Goal: Information Seeking & Learning: Compare options

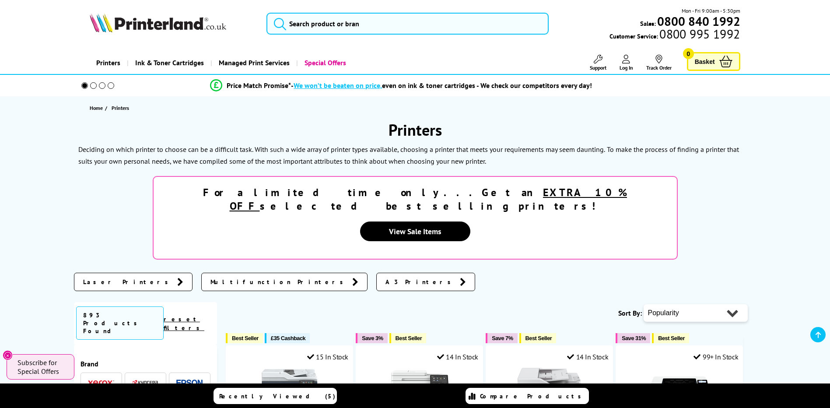
scroll to position [131, 0]
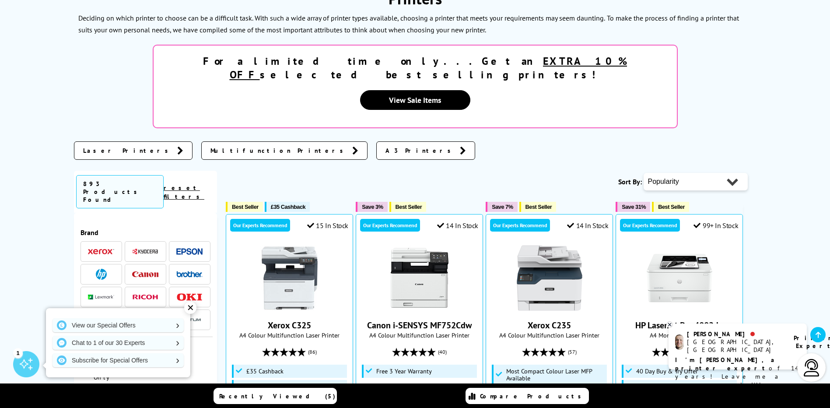
click at [211, 146] on span "Multifunction Printers" at bounding box center [279, 150] width 137 height 9
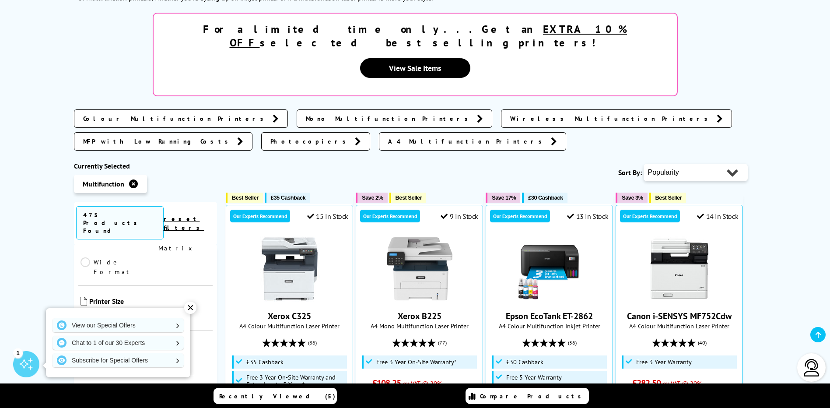
click at [84, 356] on link "Colour" at bounding box center [113, 361] width 65 height 10
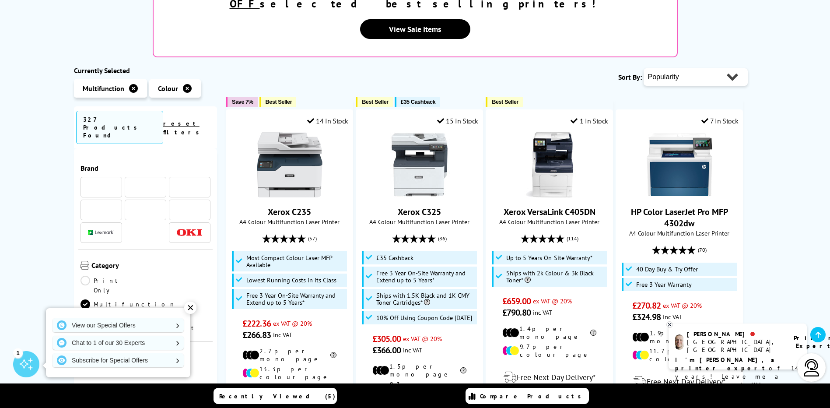
scroll to position [175, 0]
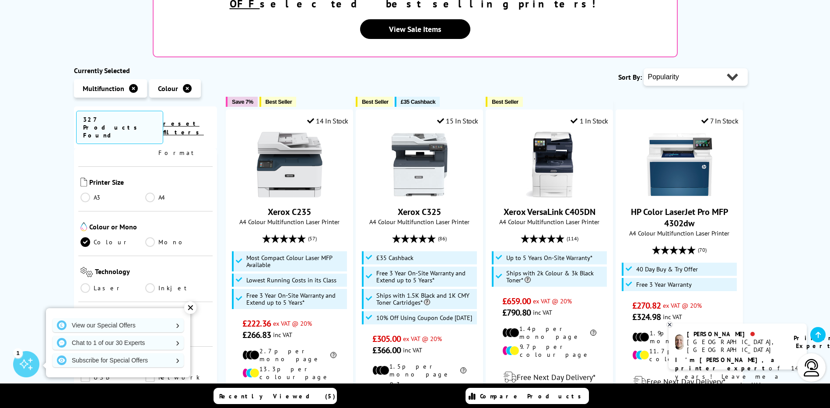
click at [190, 306] on div "✕" at bounding box center [190, 308] width 12 height 12
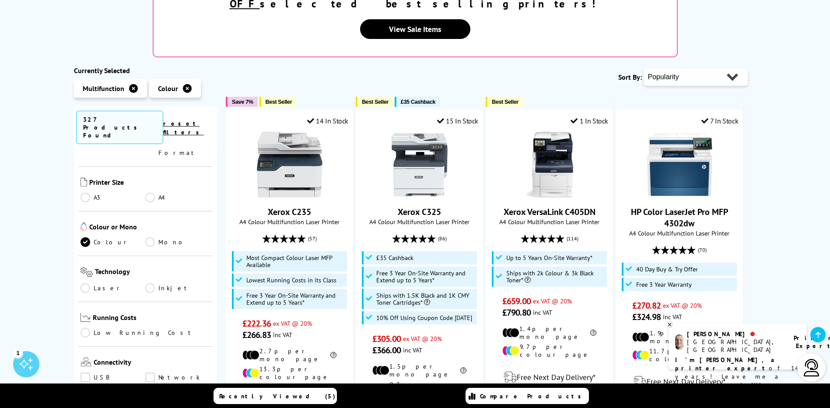
click at [86, 283] on link "Laser" at bounding box center [113, 288] width 65 height 10
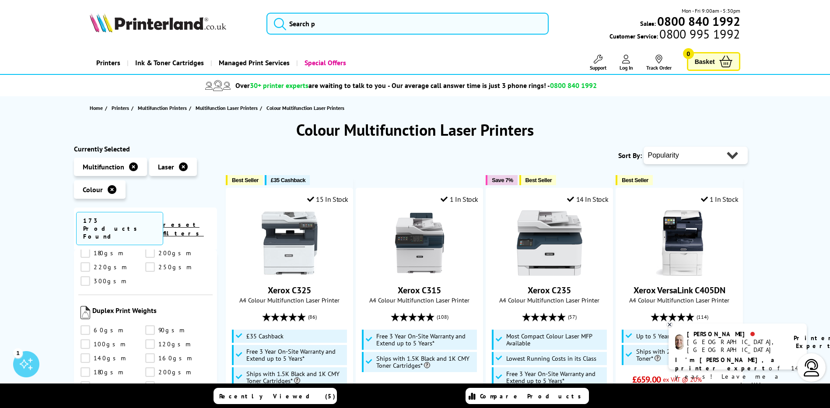
click at [679, 160] on select "Popularity Rating Price - Low to High Price - High to Low Running Costs - Low t…" at bounding box center [696, 156] width 104 height 18
select select "Price Descending"
click at [644, 147] on select "Popularity Rating Price - Low to High Price - High to Low Running Costs - Low t…" at bounding box center [696, 156] width 104 height 18
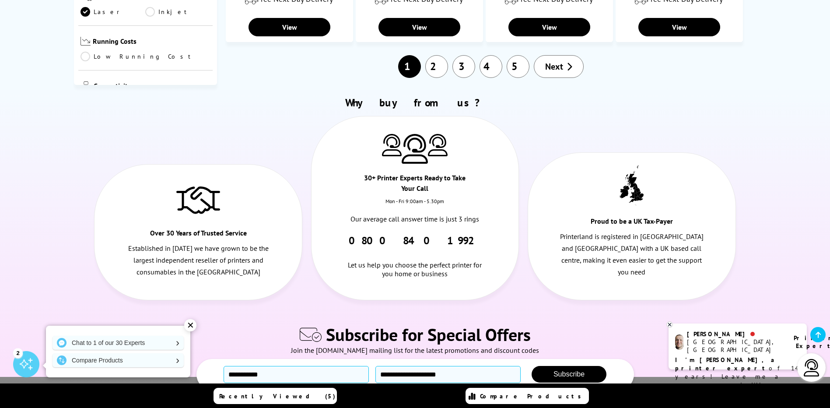
scroll to position [875, 0]
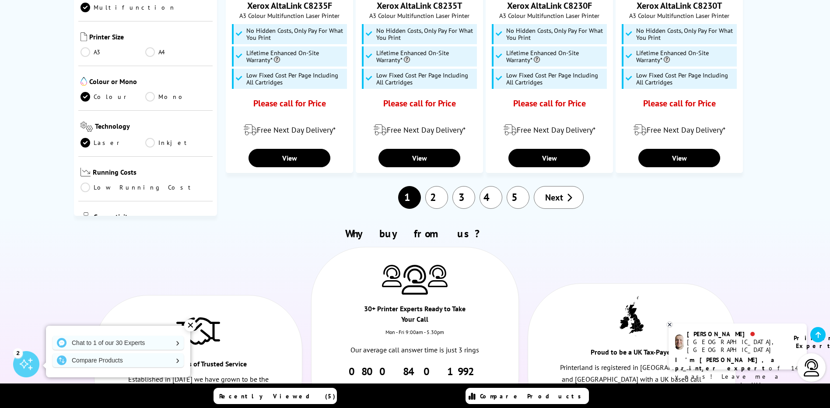
click at [436, 197] on link "2" at bounding box center [436, 197] width 23 height 23
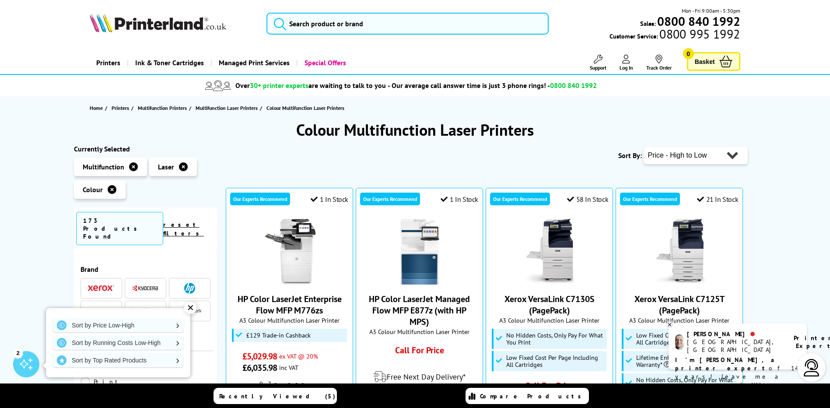
click at [669, 157] on select "Popularity Rating Price - Low to High Price - High to Low Running Costs - Low t…" at bounding box center [696, 156] width 104 height 18
select select "Price Ascending"
click at [644, 147] on select "Popularity Rating Price - Low to High Price - High to Low Running Costs - Low t…" at bounding box center [696, 156] width 104 height 18
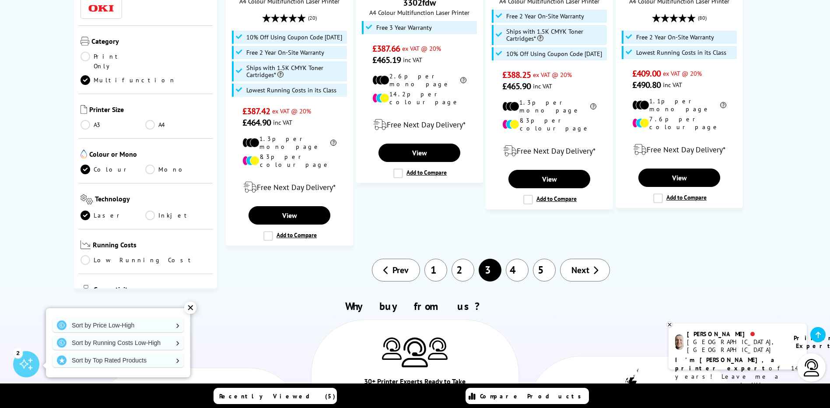
scroll to position [1051, 0]
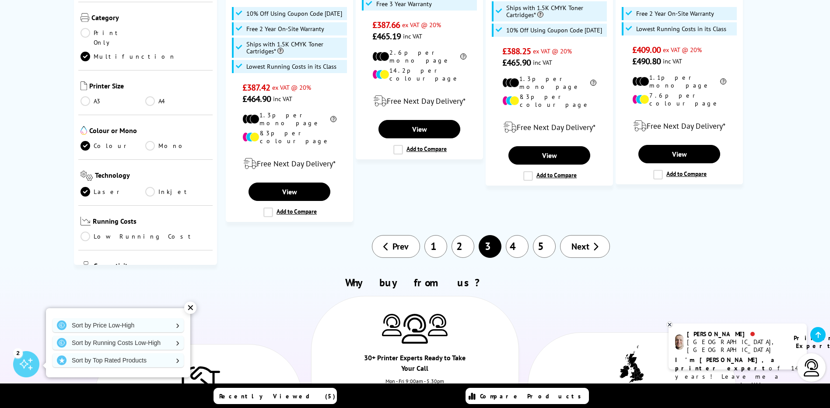
click at [517, 235] on link "4" at bounding box center [517, 246] width 23 height 23
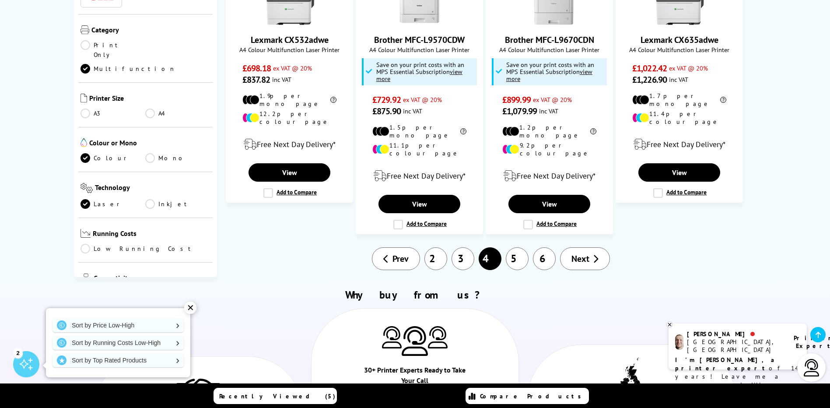
scroll to position [963, 0]
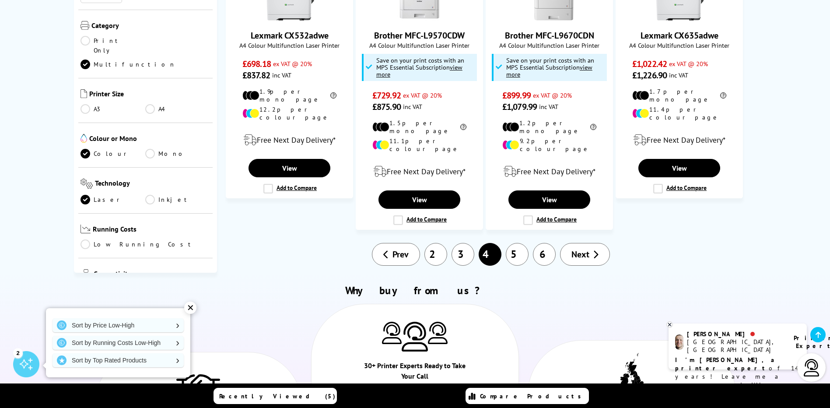
click at [517, 243] on link "5" at bounding box center [517, 254] width 23 height 23
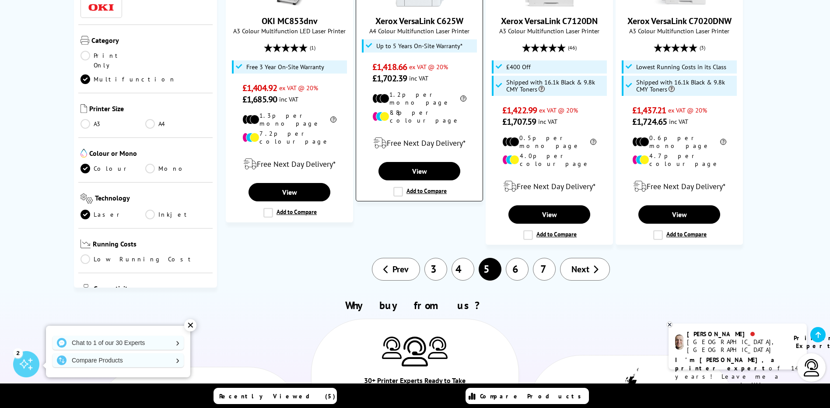
scroll to position [963, 0]
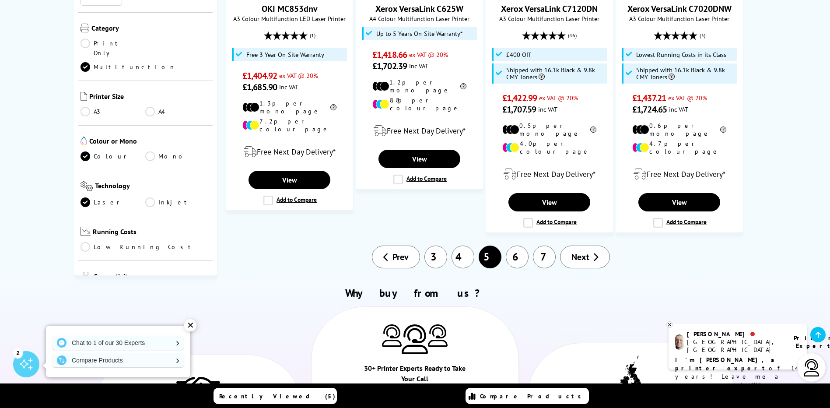
click at [516, 246] on link "6" at bounding box center [517, 257] width 23 height 23
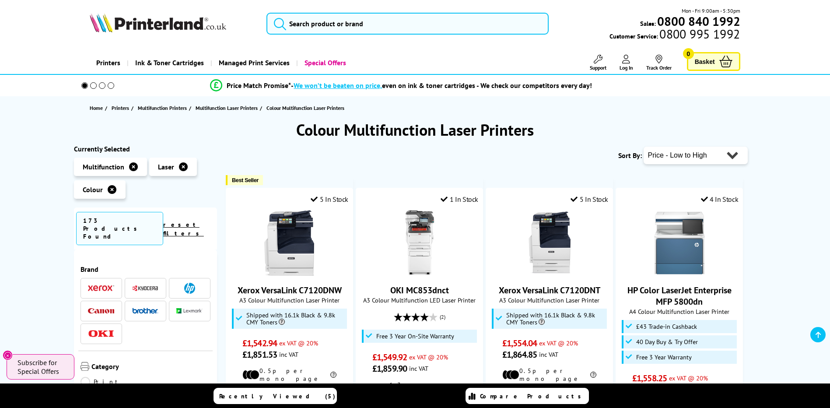
scroll to position [131, 0]
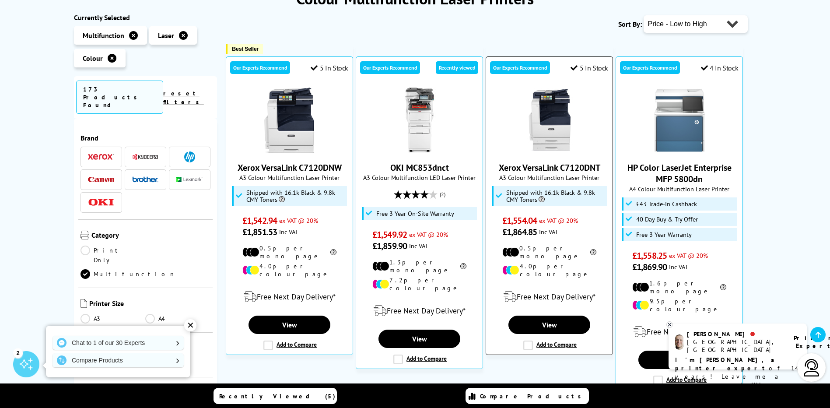
click at [560, 124] on img at bounding box center [550, 121] width 66 height 66
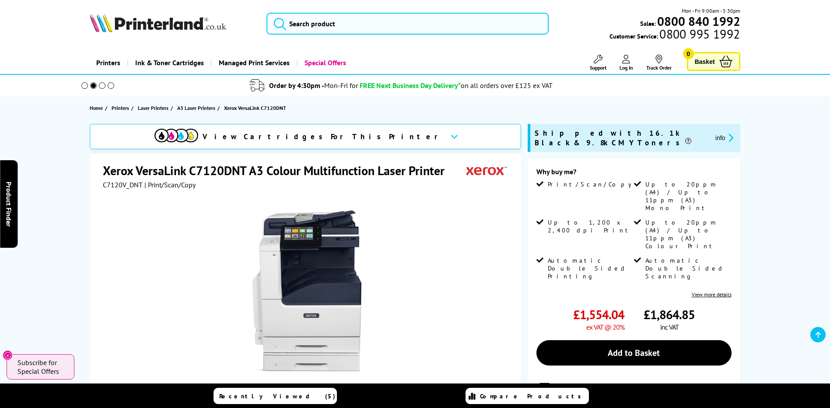
scroll to position [131, 0]
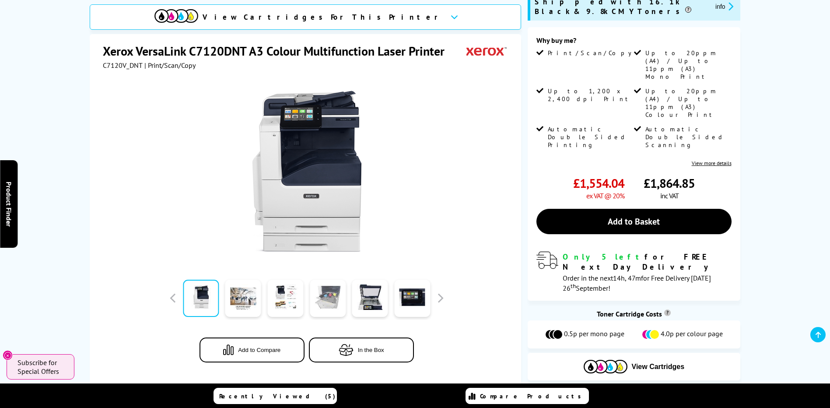
click at [329, 288] on link at bounding box center [328, 298] width 36 height 37
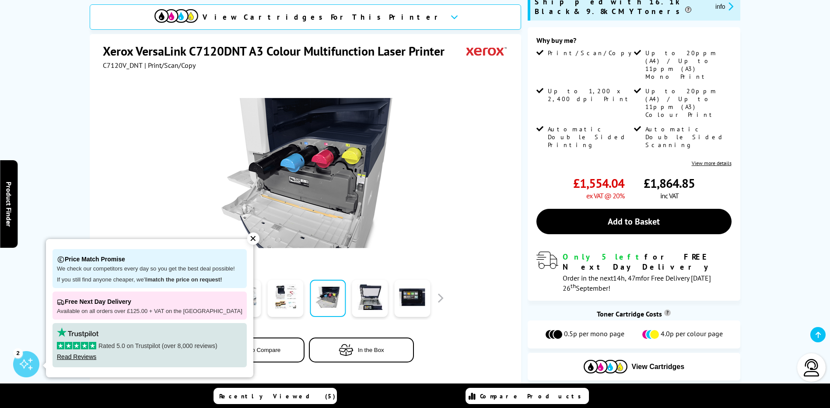
scroll to position [0, 0]
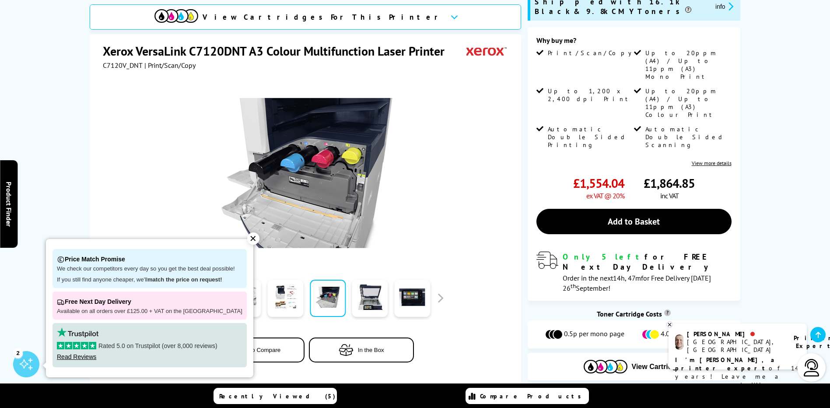
click at [247, 239] on div "✕" at bounding box center [253, 238] width 12 height 12
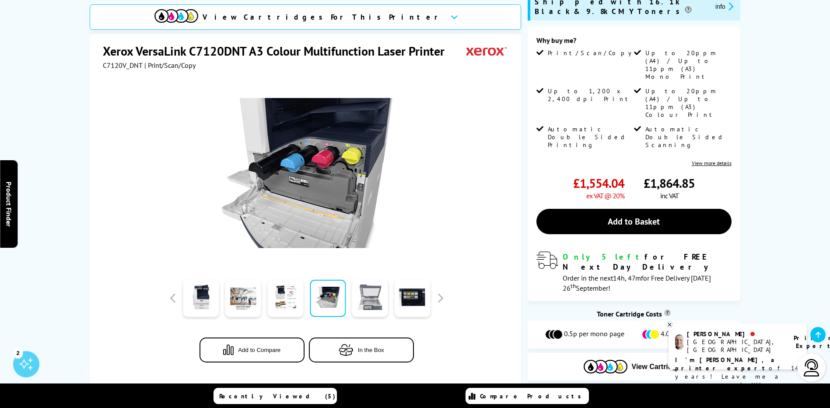
click at [375, 280] on link at bounding box center [370, 298] width 36 height 37
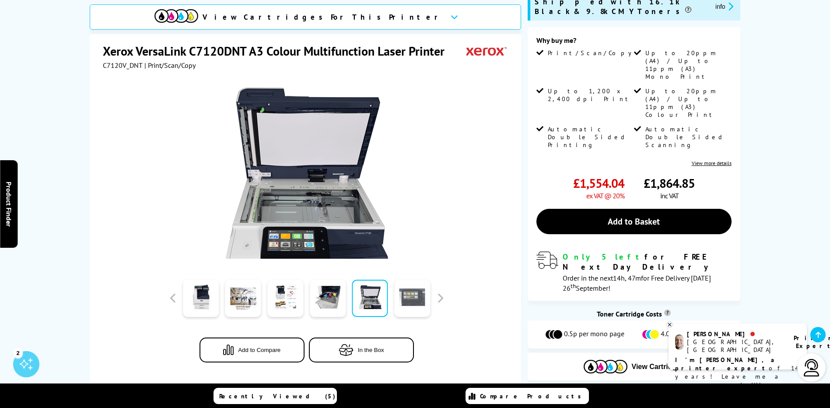
click at [416, 285] on link at bounding box center [412, 298] width 36 height 37
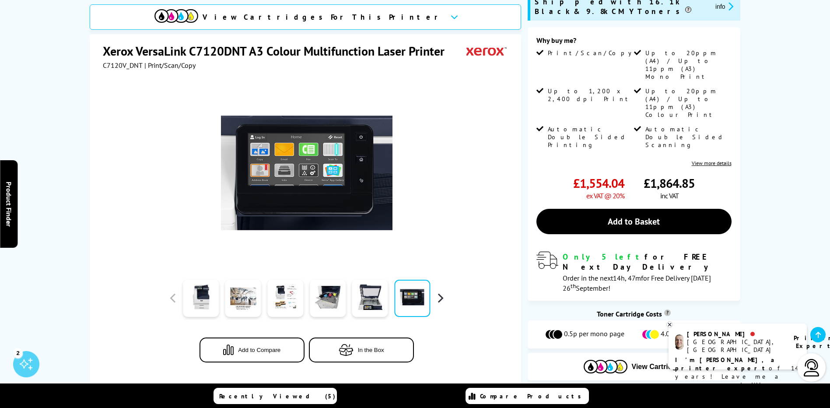
click at [445, 292] on button "button" at bounding box center [440, 298] width 13 height 13
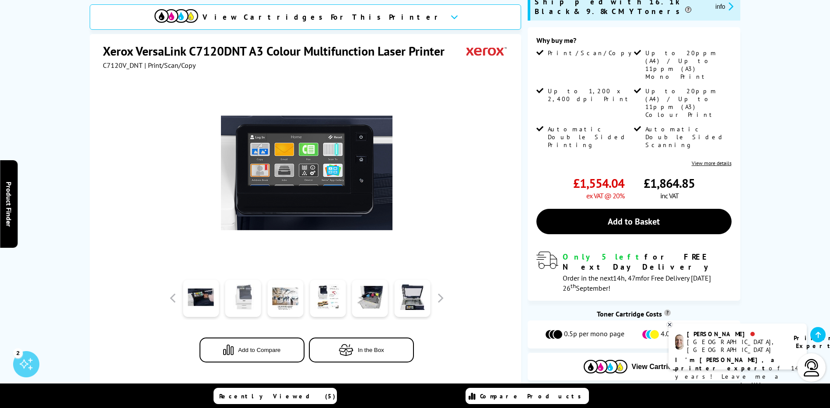
click at [251, 282] on link at bounding box center [243, 298] width 36 height 37
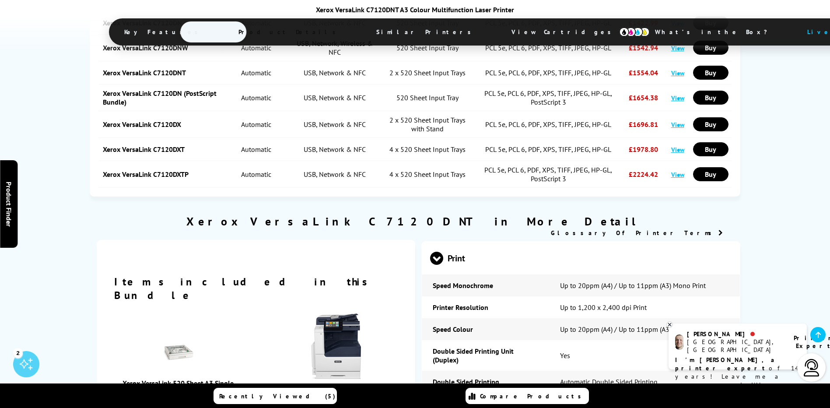
scroll to position [1094, 0]
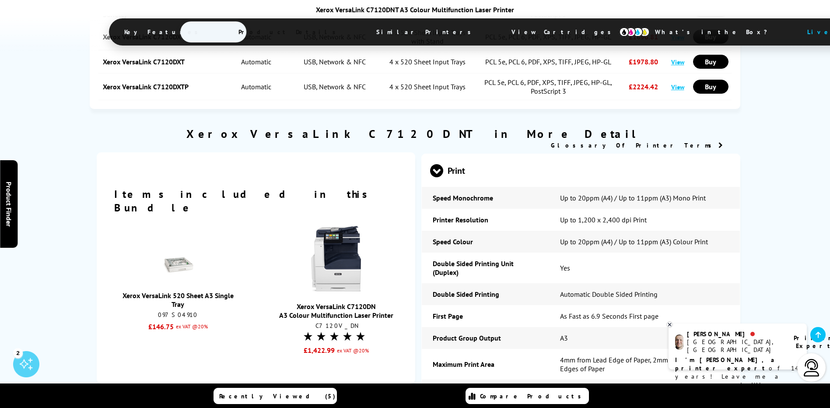
click at [175, 250] on img at bounding box center [178, 265] width 31 height 31
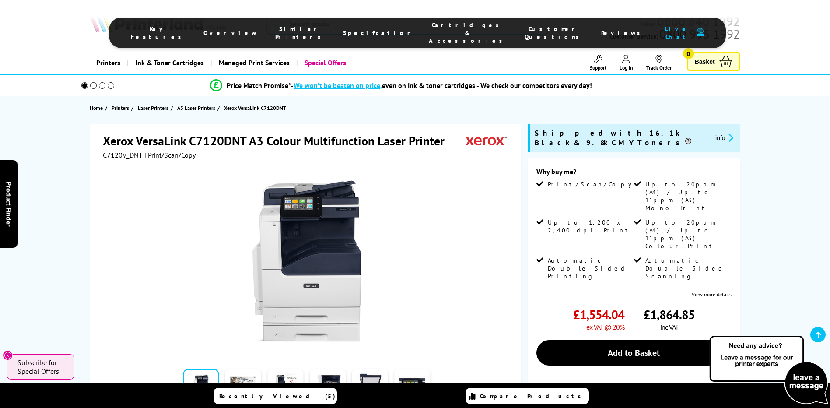
scroll to position [1110, 0]
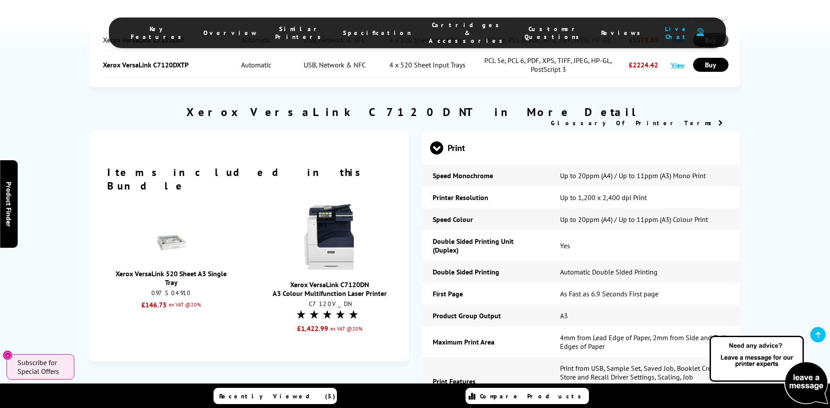
click at [331, 210] on img at bounding box center [330, 237] width 66 height 66
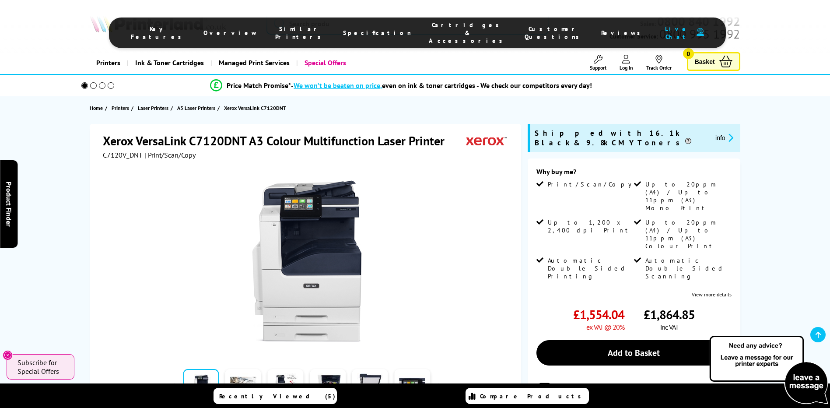
scroll to position [1110, 0]
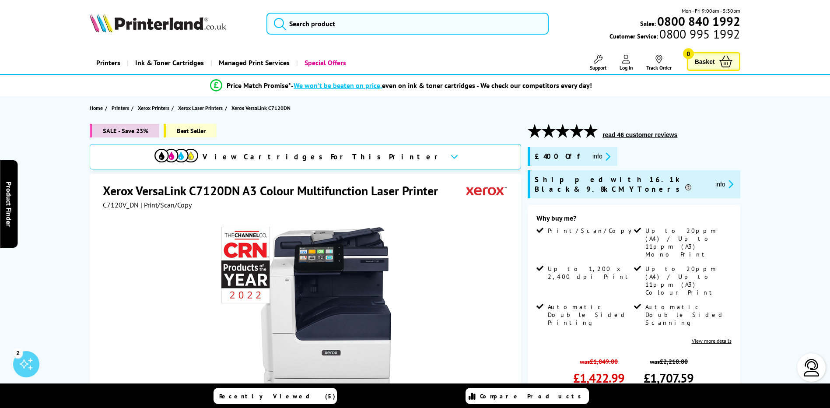
click at [306, 157] on span "View Cartridges For This Printer" at bounding box center [323, 157] width 241 height 10
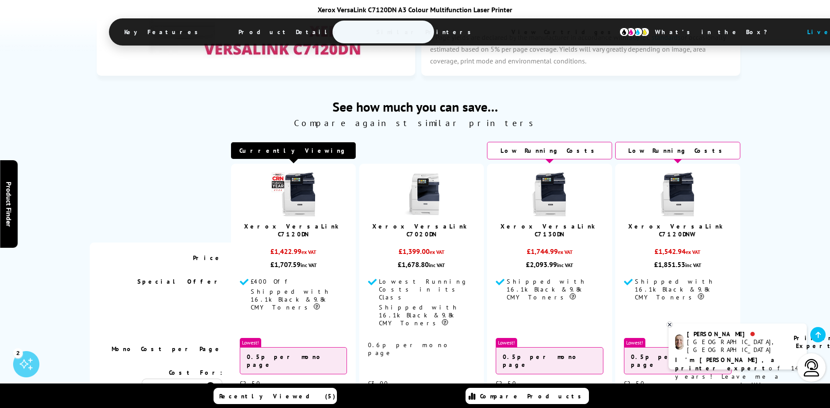
scroll to position [2948, 0]
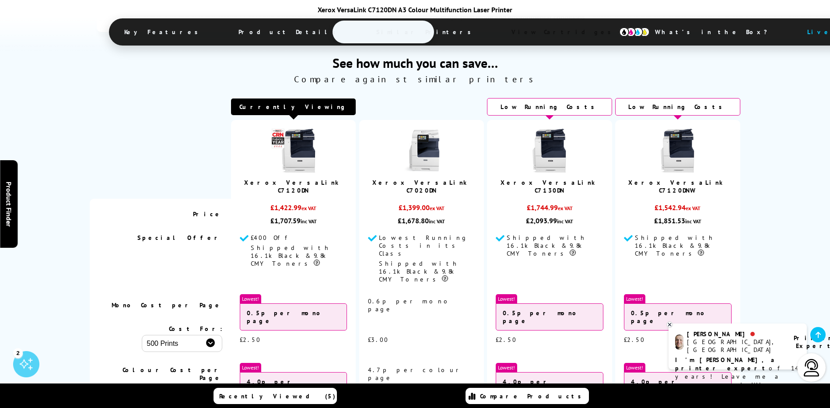
click at [212, 335] on select "500 Prints 1000 Prints 2000 Prints" at bounding box center [182, 343] width 81 height 17
select select "1000"
click at [142, 335] on select "500 Prints 1000 Prints 2000 Prints" at bounding box center [182, 343] width 81 height 17
click at [211, 404] on select "500 Prints 1000 Prints 2000 Prints" at bounding box center [182, 412] width 81 height 17
select select "1000"
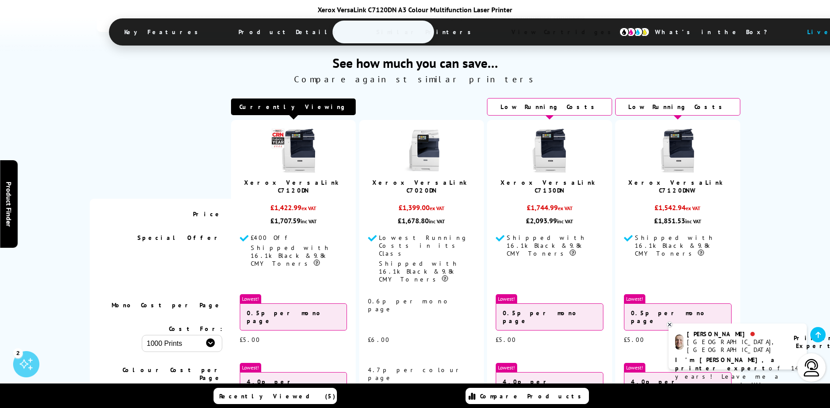
click at [142, 404] on select "500 Prints 1000 Prints 2000 Prints" at bounding box center [182, 412] width 81 height 17
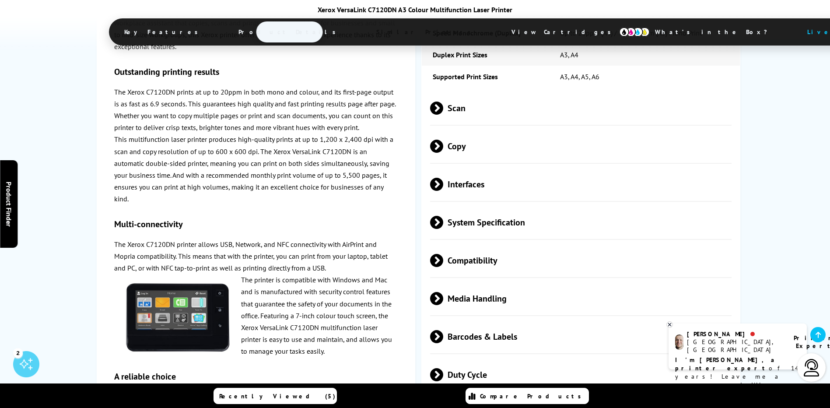
scroll to position [2466, 0]
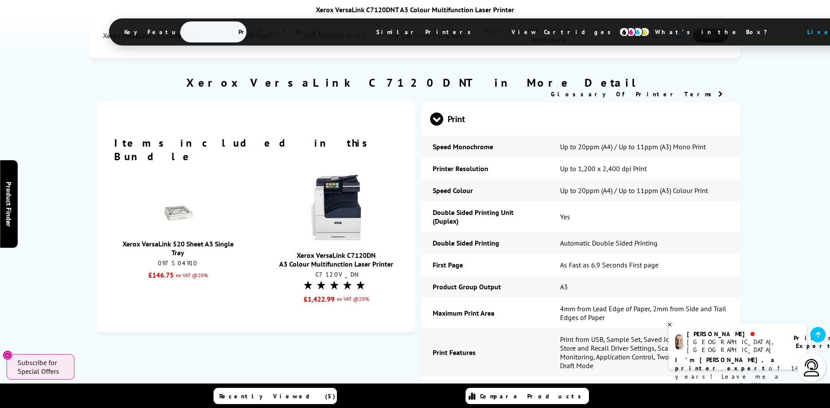
scroll to position [1140, 0]
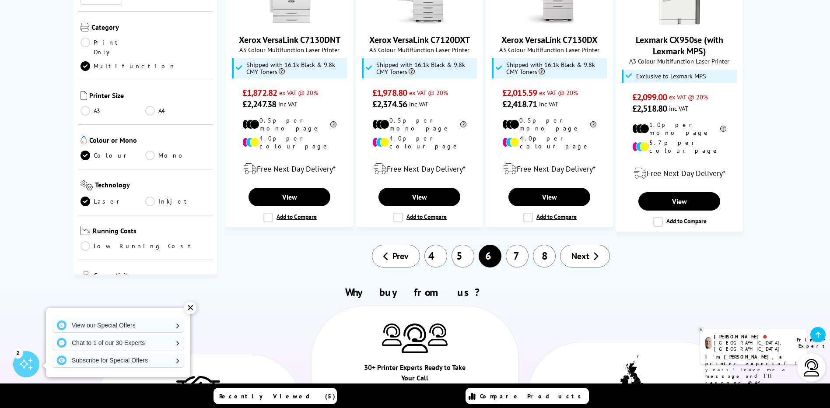
scroll to position [949, 0]
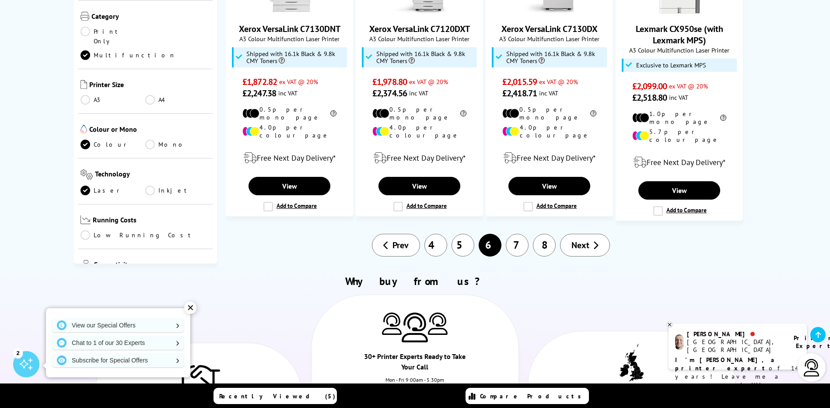
click at [514, 234] on link "7" at bounding box center [517, 245] width 23 height 23
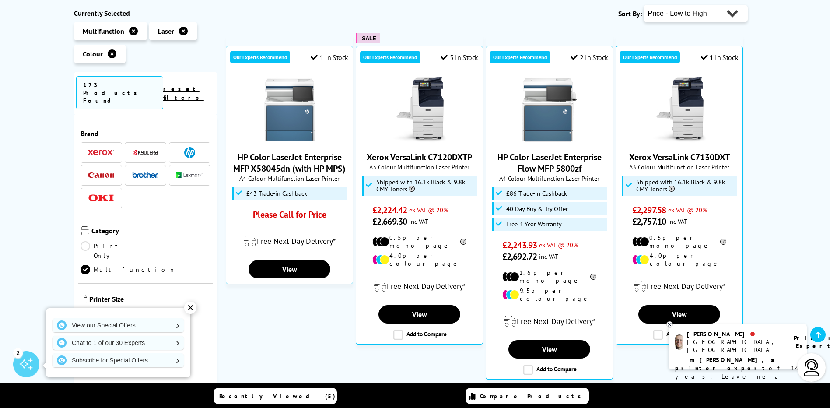
scroll to position [175, 0]
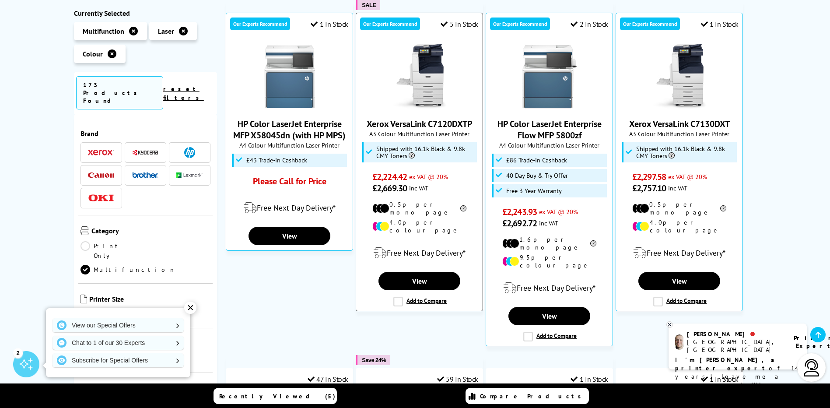
click at [398, 297] on label "Add to Compare" at bounding box center [420, 302] width 53 height 10
click at [0, 0] on input "Add to Compare" at bounding box center [0, 0] width 0 height 0
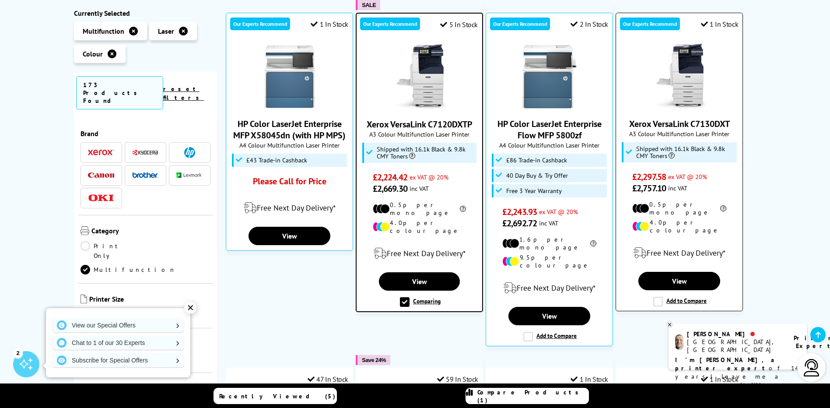
click at [658, 297] on label "Add to Compare" at bounding box center [680, 302] width 53 height 10
click at [0, 0] on input "Add to Compare" at bounding box center [0, 0] width 0 height 0
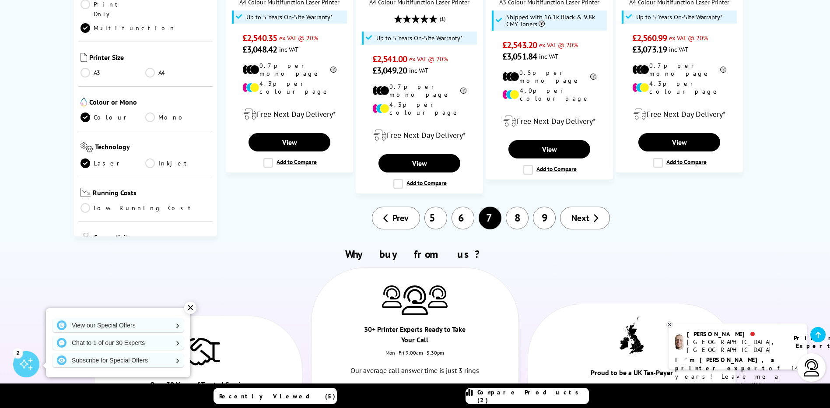
scroll to position [1007, 0]
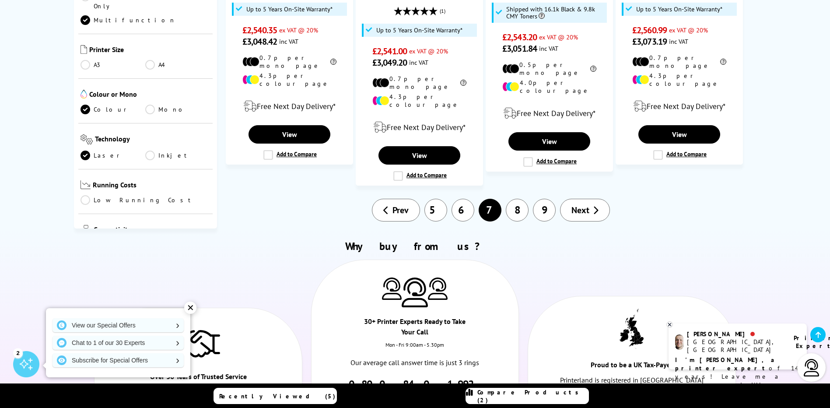
click at [463, 199] on link "6" at bounding box center [463, 210] width 23 height 23
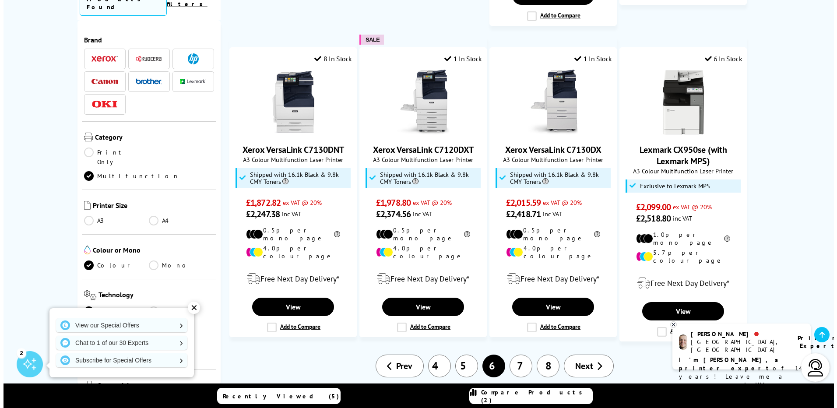
scroll to position [832, 0]
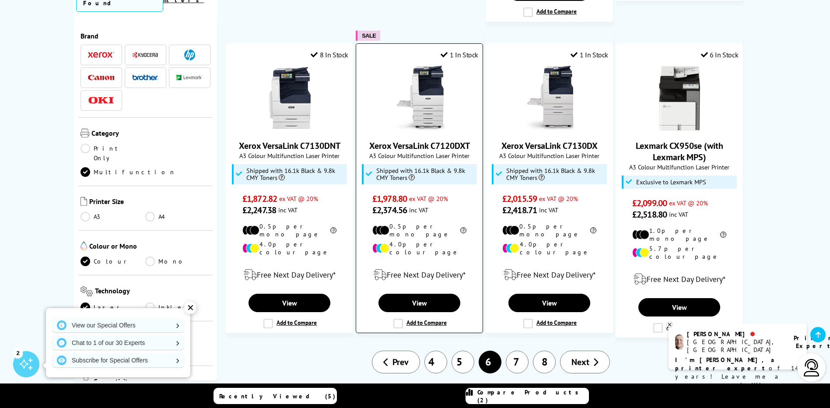
click at [395, 319] on label "Add to Compare" at bounding box center [420, 324] width 53 height 10
click at [0, 0] on input "Add to Compare" at bounding box center [0, 0] width 0 height 0
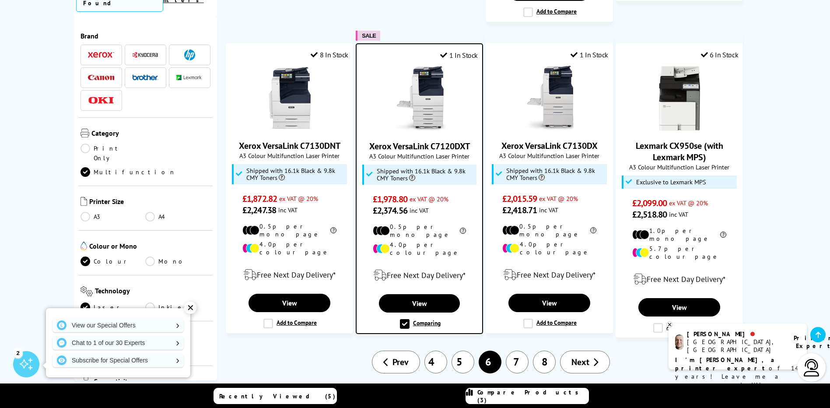
click at [529, 394] on span "Compare Products (3)" at bounding box center [533, 396] width 111 height 16
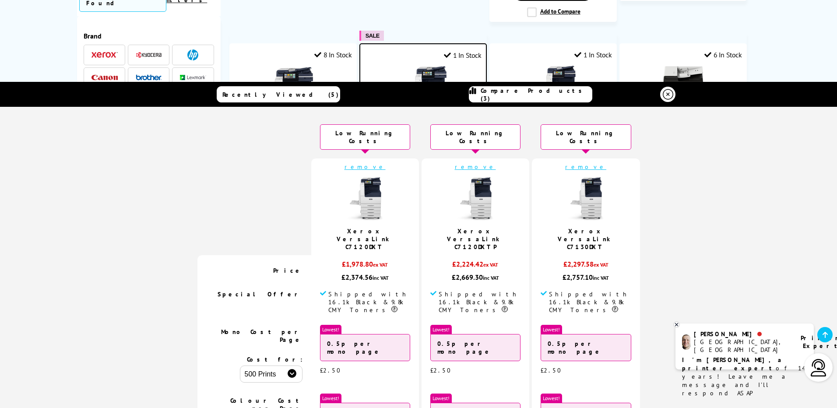
scroll to position [131, 0]
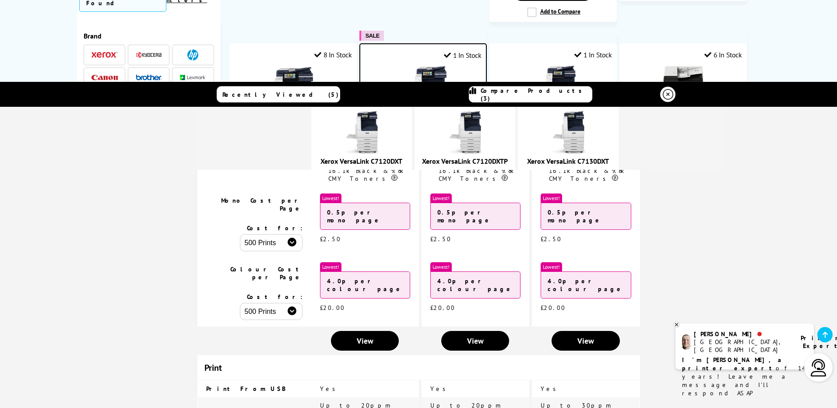
click at [298, 234] on select "500 Prints 1000 Prints 2000 Prints" at bounding box center [271, 242] width 63 height 17
select select "1000"
click at [247, 234] on select "500 Prints 1000 Prints 2000 Prints" at bounding box center [271, 242] width 63 height 17
click at [302, 303] on select "500 Prints 1000 Prints 2000 Prints" at bounding box center [271, 311] width 63 height 17
select select "1000"
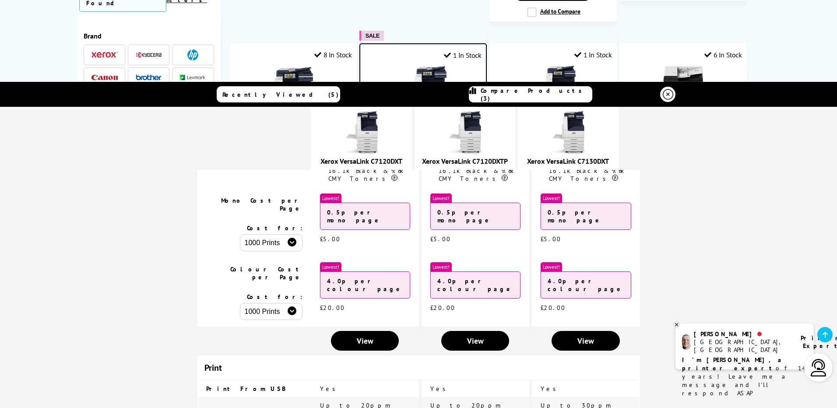
click at [247, 303] on select "500 Prints 1000 Prints 2000 Prints" at bounding box center [271, 311] width 63 height 17
click at [379, 331] on link "View" at bounding box center [365, 341] width 68 height 20
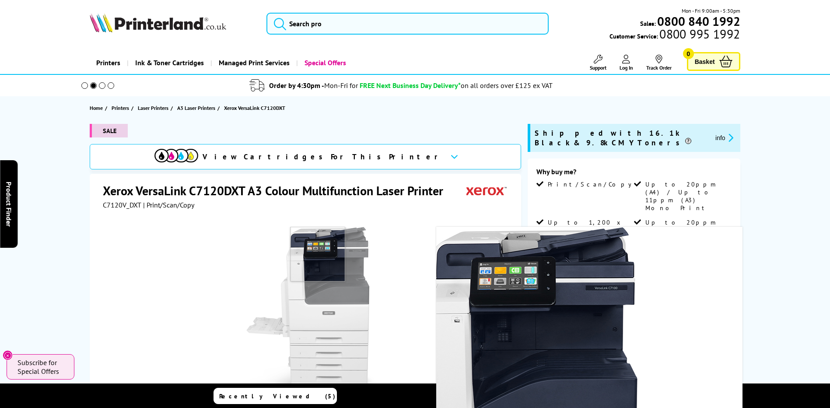
click at [318, 245] on img at bounding box center [307, 313] width 172 height 172
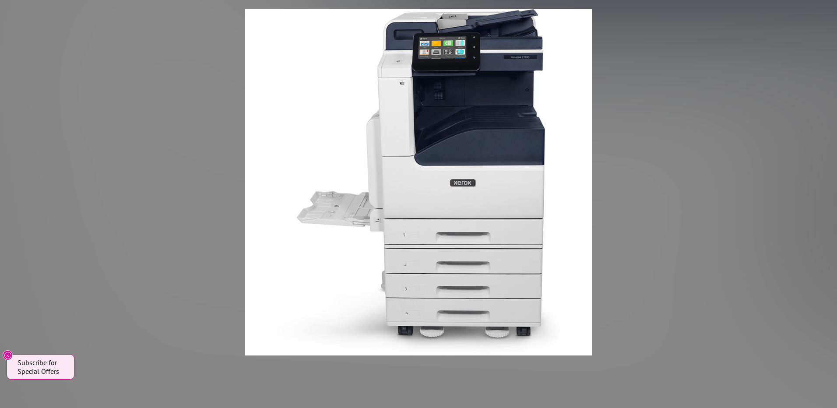
click at [328, 244] on img at bounding box center [418, 182] width 347 height 347
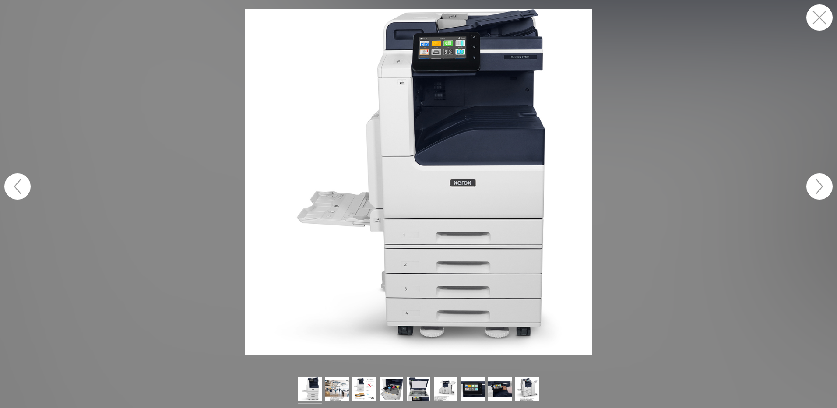
click at [448, 96] on img at bounding box center [418, 182] width 347 height 347
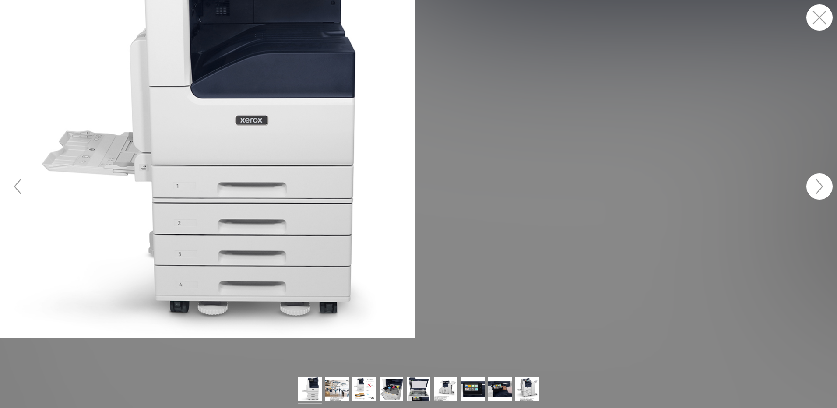
click at [447, 63] on figure at bounding box center [418, 186] width 837 height 373
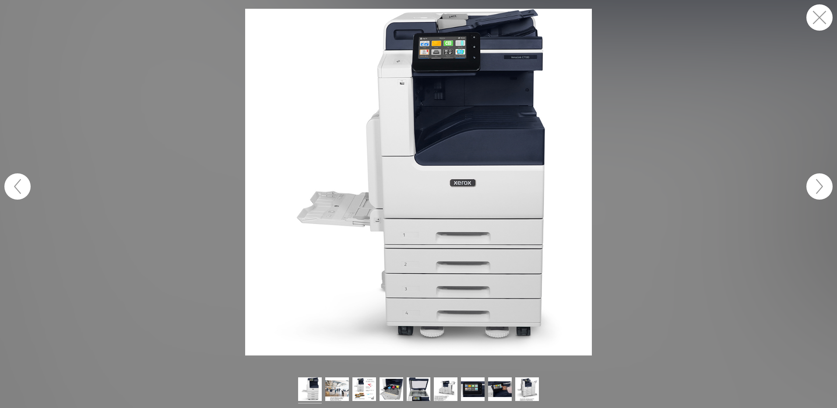
click at [823, 17] on button "button" at bounding box center [819, 17] width 26 height 26
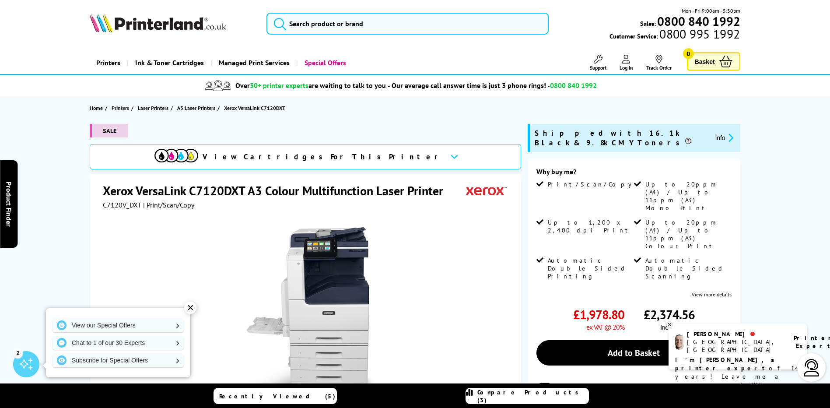
click at [713, 133] on button "info" at bounding box center [724, 138] width 23 height 10
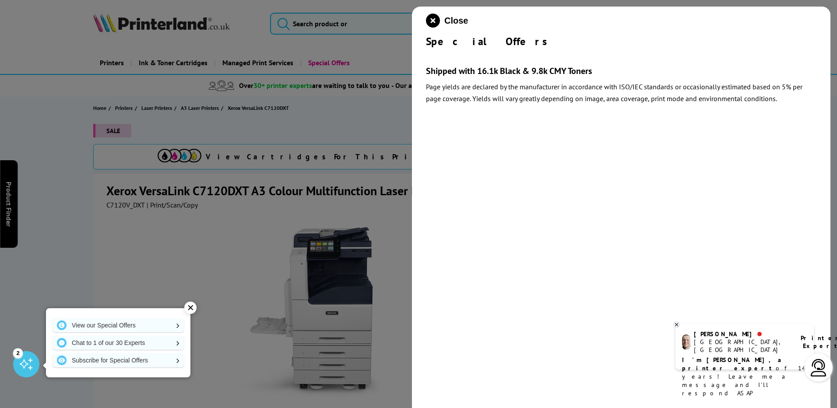
click at [408, 59] on div at bounding box center [418, 204] width 837 height 408
click at [367, 205] on div at bounding box center [418, 204] width 837 height 408
click at [432, 21] on icon "close modal" at bounding box center [433, 21] width 14 height 14
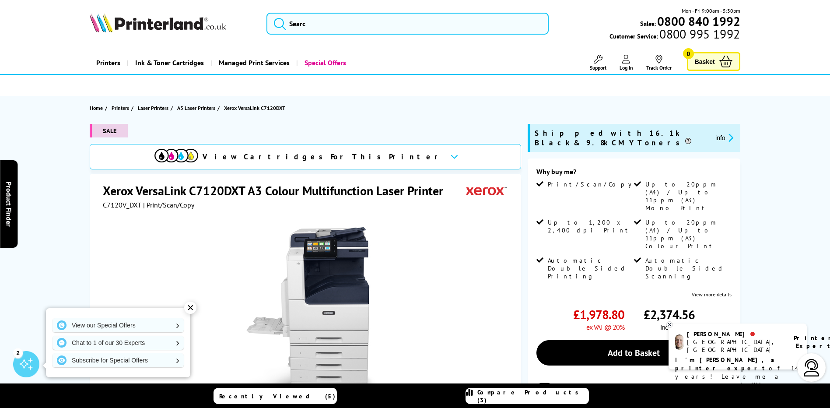
click at [339, 158] on span "View Cartridges For This Printer" at bounding box center [323, 157] width 241 height 10
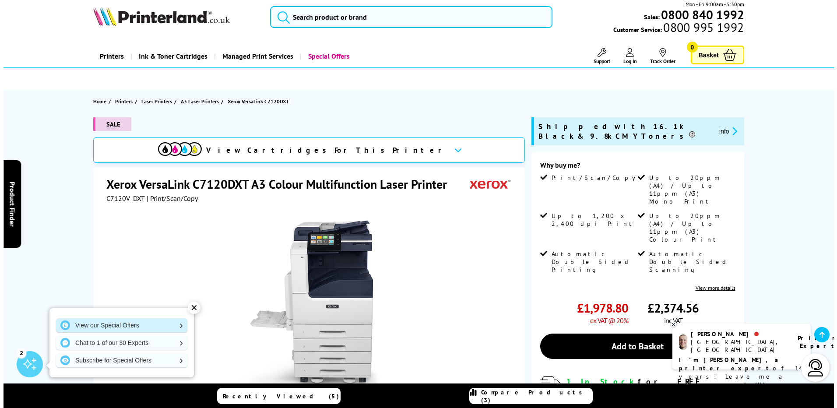
scroll to position [88, 0]
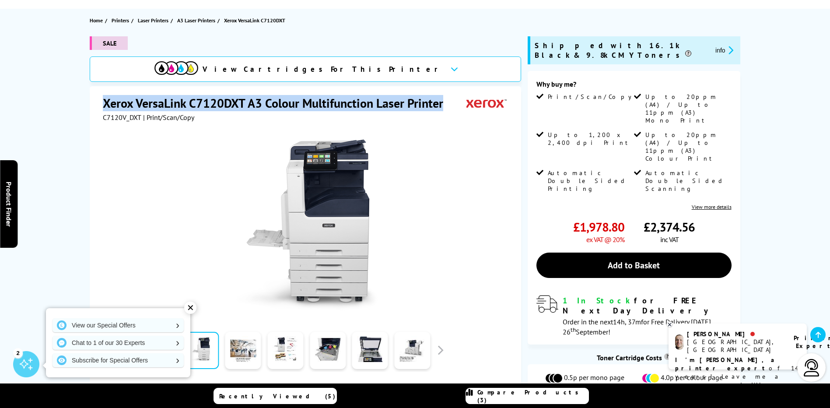
drag, startPoint x: 105, startPoint y: 104, endPoint x: 443, endPoint y: 106, distance: 338.8
click at [443, 106] on h1 "Xerox VersaLink C7120DXT A3 Colour Multifunction Laser Printer" at bounding box center [277, 103] width 349 height 16
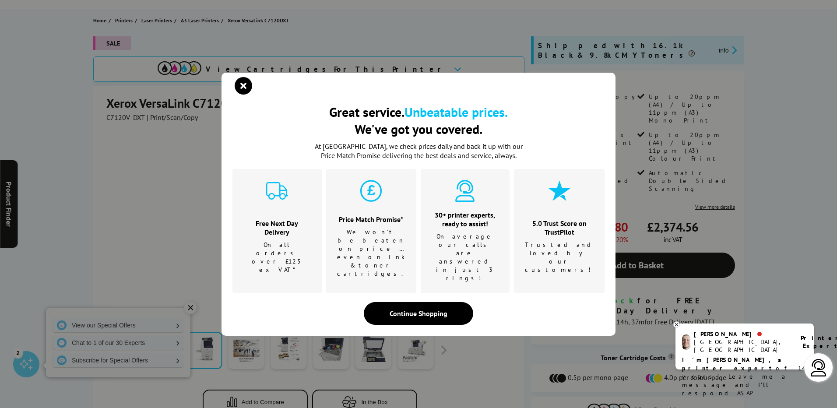
drag, startPoint x: 436, startPoint y: 106, endPoint x: 411, endPoint y: 100, distance: 25.6
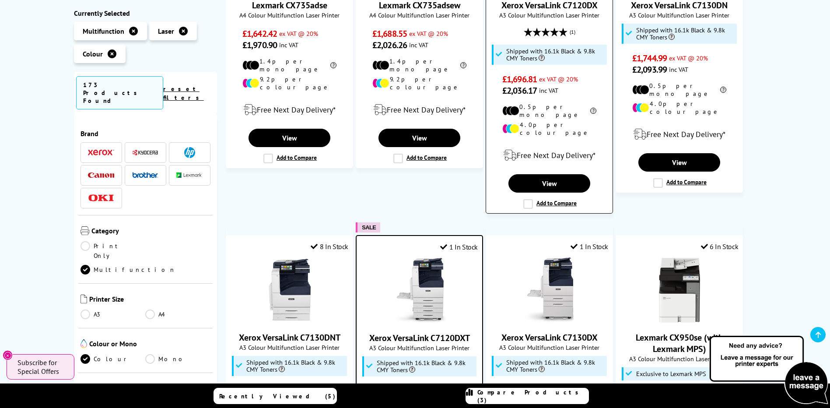
scroll to position [735, 0]
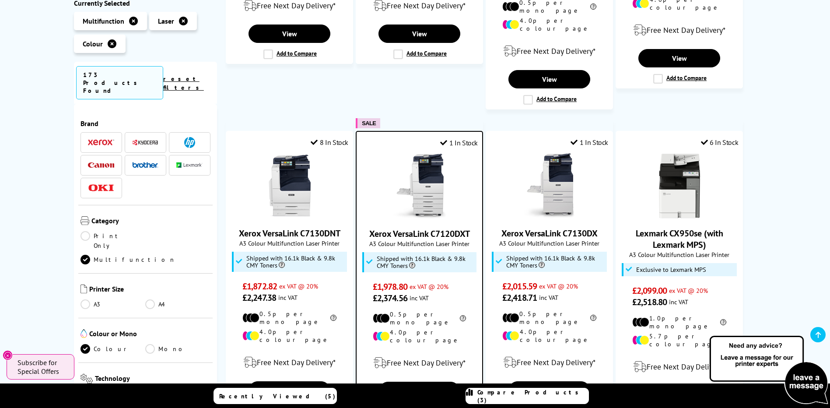
click at [423, 165] on img at bounding box center [420, 187] width 66 height 66
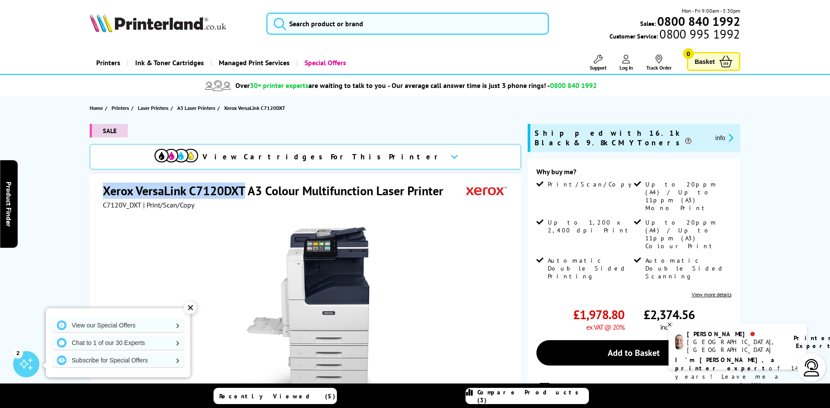
drag, startPoint x: 244, startPoint y: 190, endPoint x: 92, endPoint y: 193, distance: 151.5
click at [92, 193] on div "Xerox VersaLink C7120DXT A3 Colour Multifunction Laser Printer C7120V_DXT | Pri…" at bounding box center [306, 350] width 432 height 352
drag, startPoint x: 92, startPoint y: 193, endPoint x: 148, endPoint y: 189, distance: 56.2
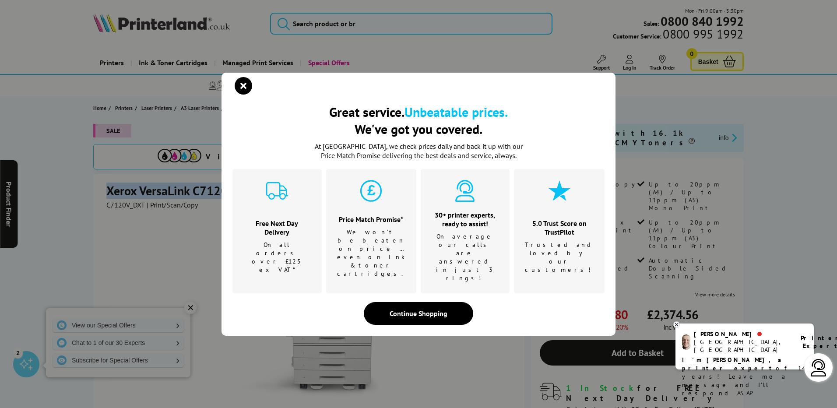
drag, startPoint x: 148, startPoint y: 189, endPoint x: 244, endPoint y: 100, distance: 130.4
click at [244, 95] on icon "close modal" at bounding box center [244, 86] width 18 height 18
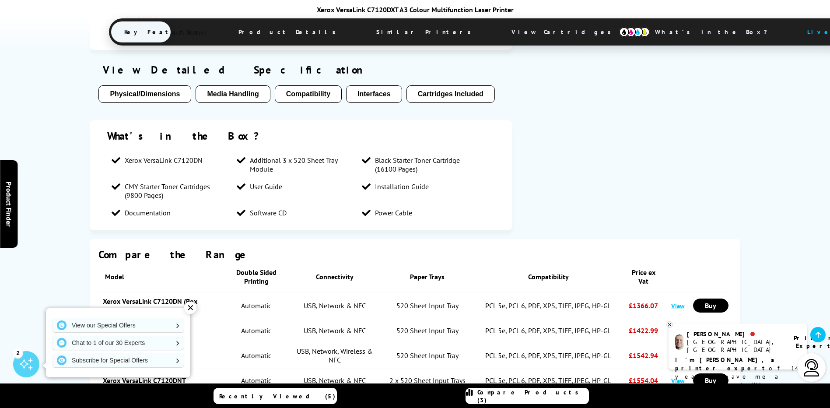
scroll to position [569, 0]
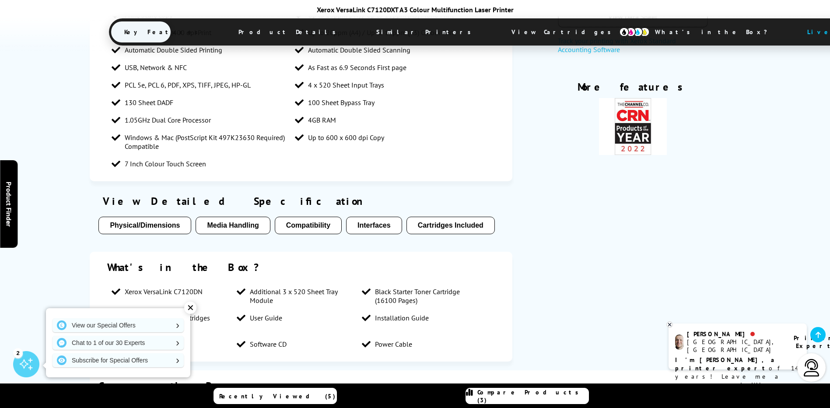
click at [172, 224] on button "Physical/Dimensions" at bounding box center [144, 226] width 93 height 18
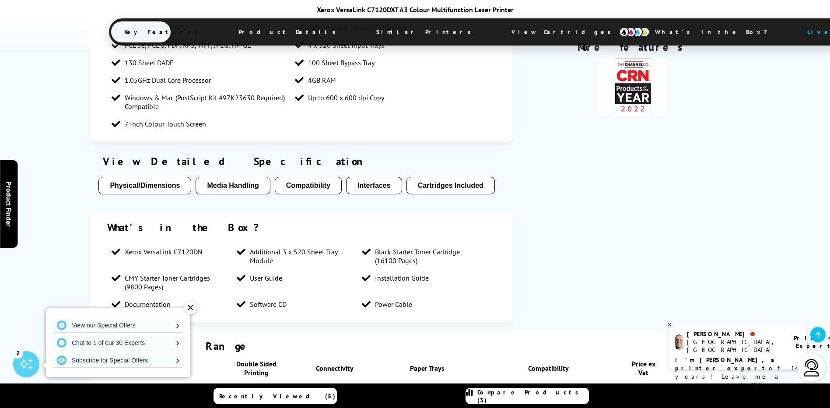
scroll to position [613, 0]
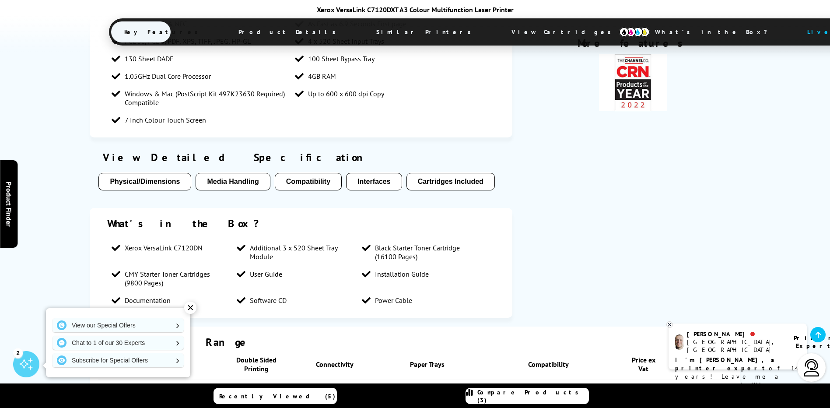
click at [148, 177] on button "Physical/Dimensions" at bounding box center [144, 182] width 93 height 18
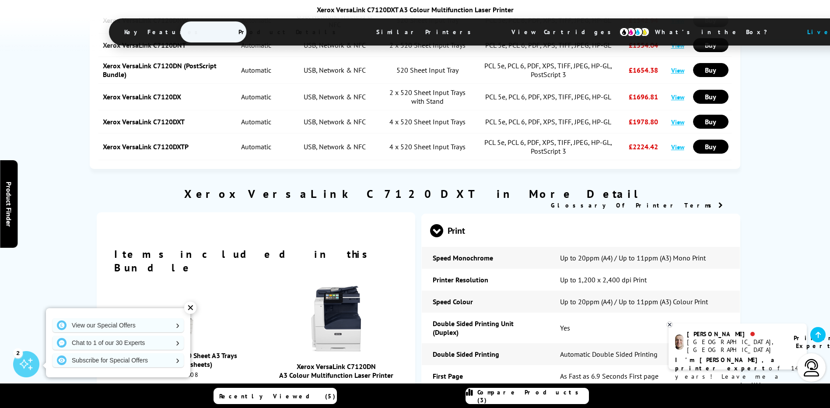
scroll to position [1786, 0]
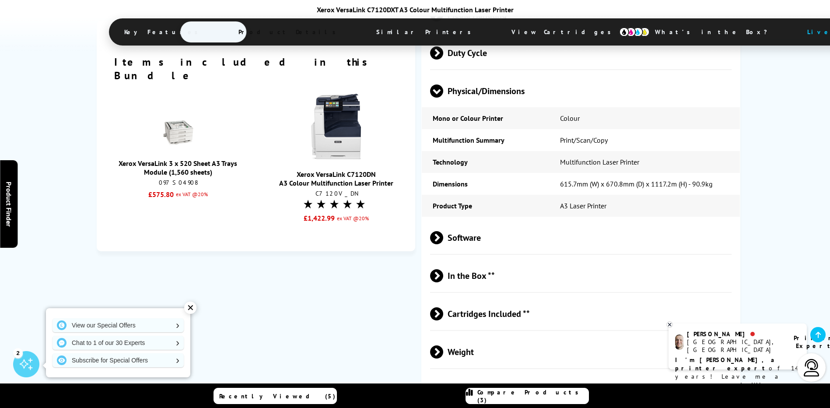
click at [469, 263] on span "In the Box **" at bounding box center [581, 275] width 302 height 33
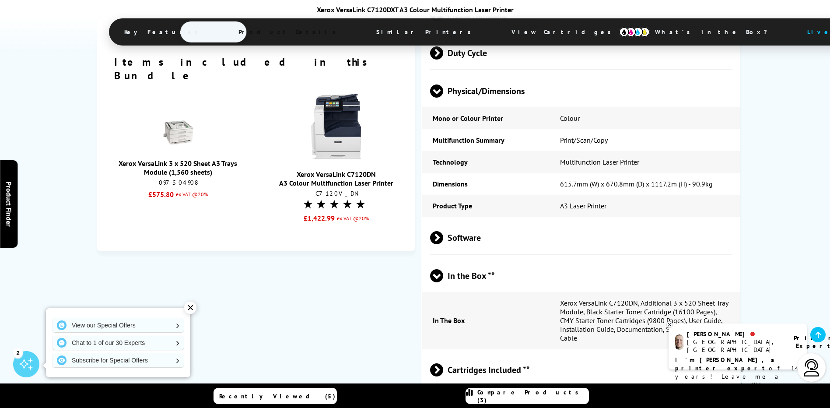
click at [469, 261] on span "In the Box **" at bounding box center [581, 275] width 302 height 33
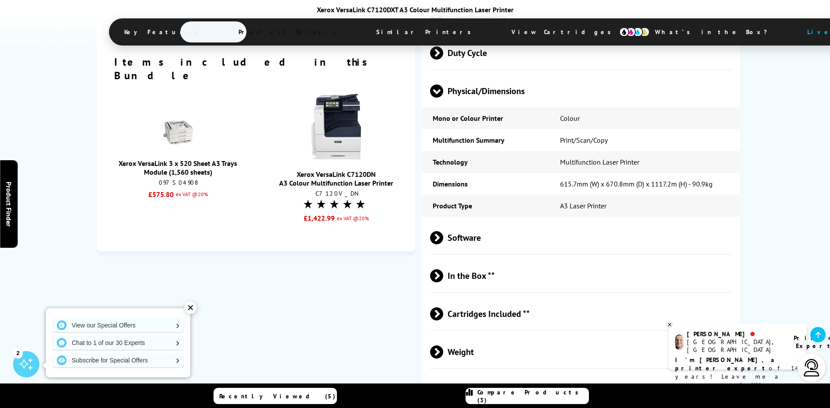
scroll to position [1873, 0]
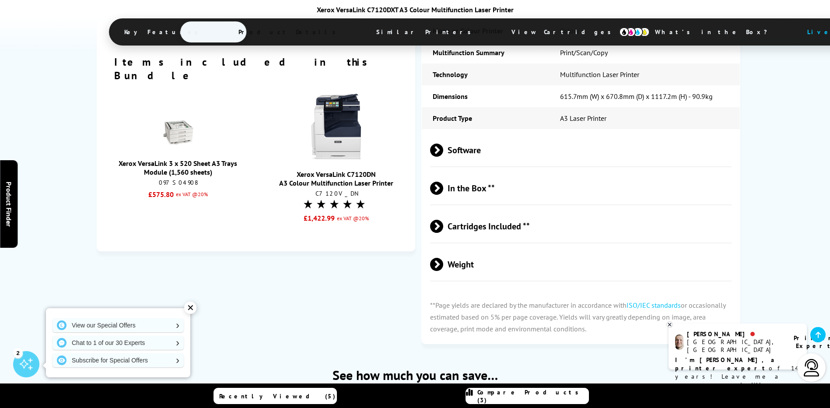
click at [475, 214] on span "Cartridges Included **" at bounding box center [581, 226] width 302 height 33
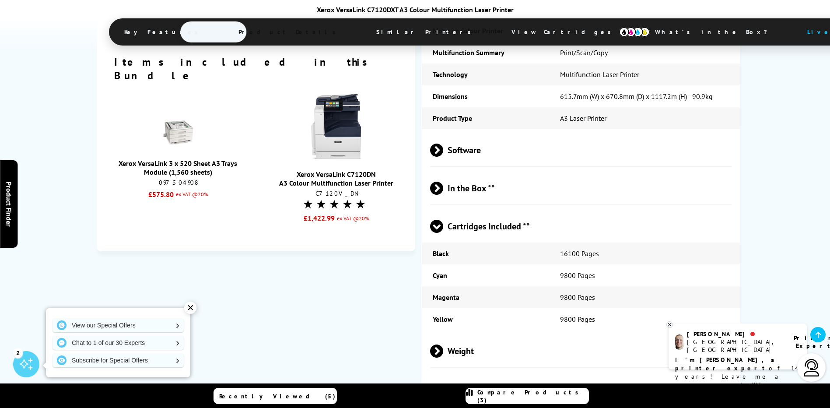
click at [475, 214] on span "Cartridges Included **" at bounding box center [581, 226] width 302 height 33
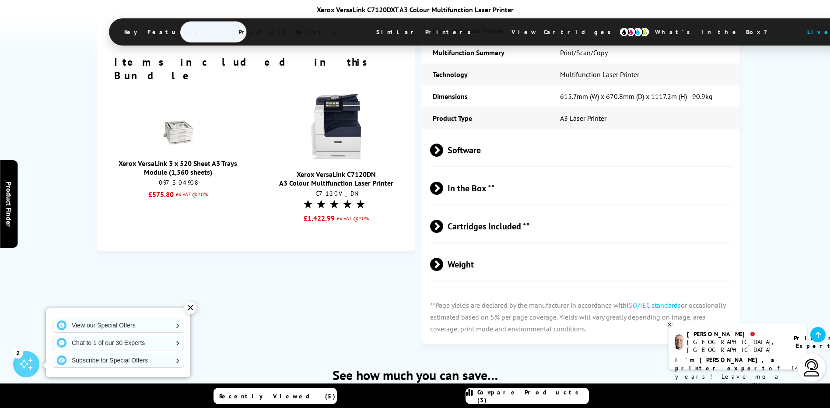
click at [461, 248] on span "Weight" at bounding box center [581, 264] width 302 height 33
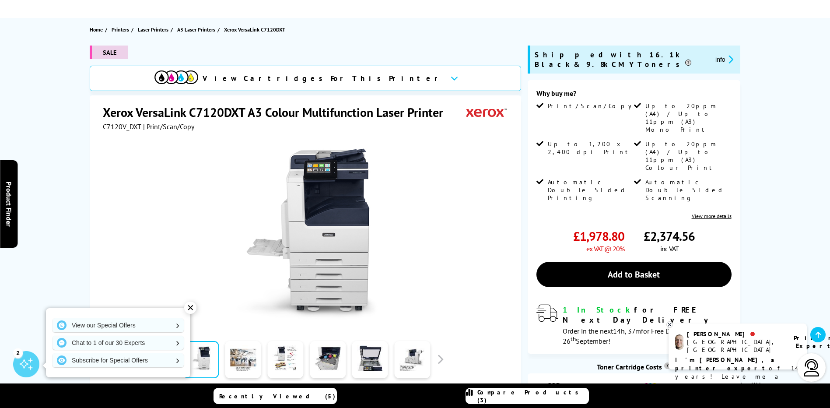
scroll to position [122, 0]
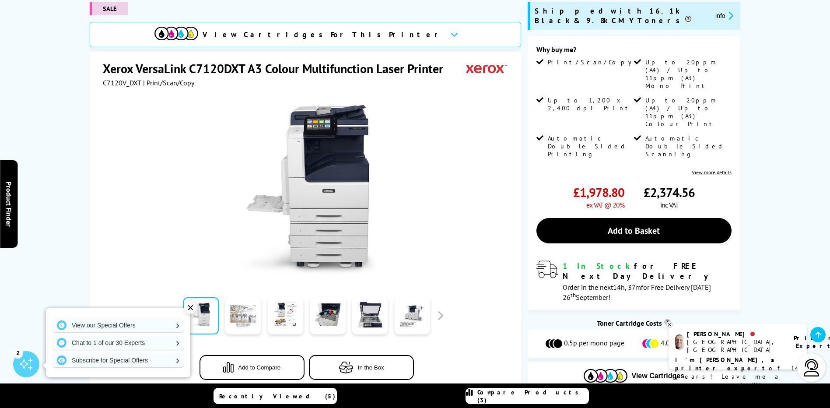
click at [237, 320] on link at bounding box center [243, 315] width 36 height 37
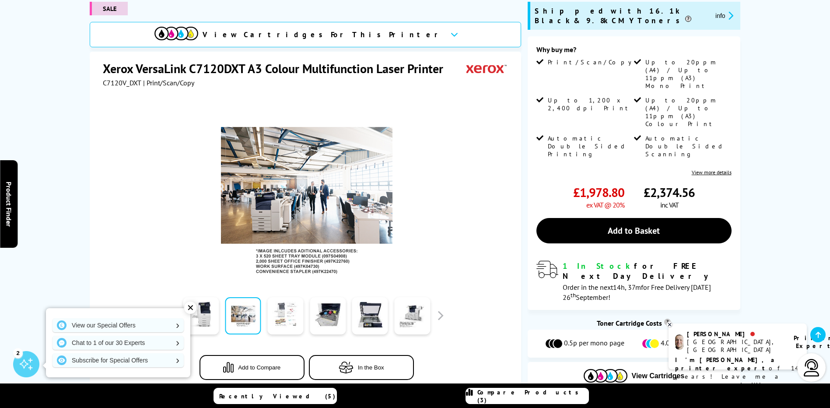
click at [288, 314] on link at bounding box center [285, 315] width 36 height 37
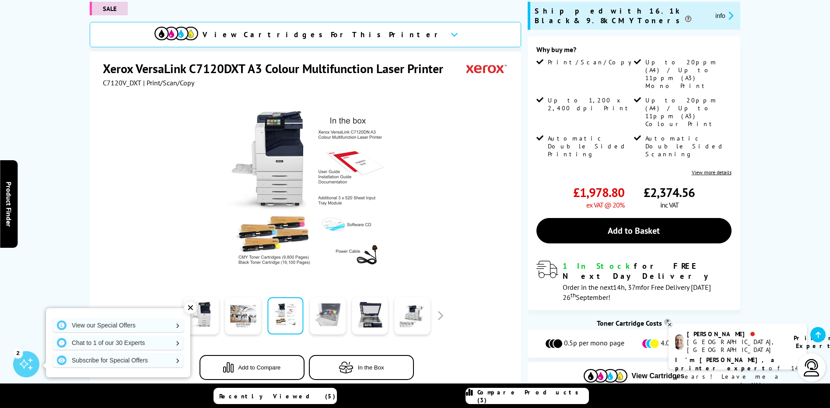
click at [330, 318] on link at bounding box center [328, 315] width 36 height 37
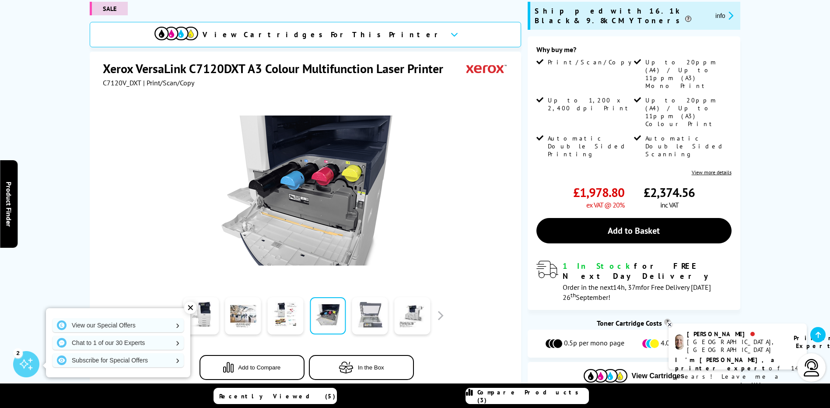
click at [368, 312] on link at bounding box center [370, 315] width 36 height 37
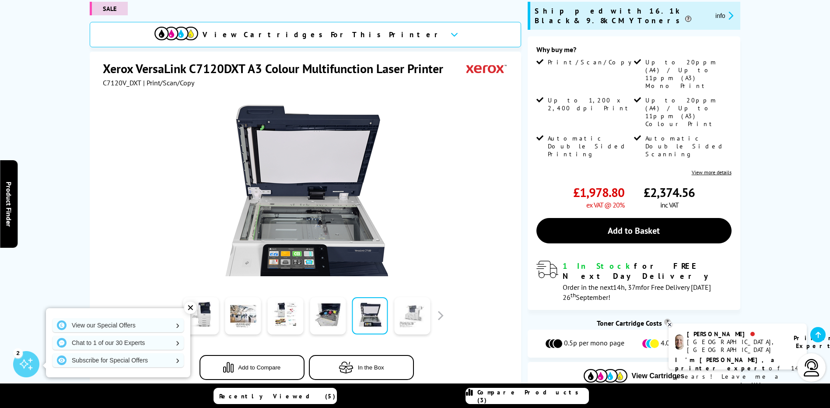
click at [411, 318] on link at bounding box center [412, 315] width 36 height 37
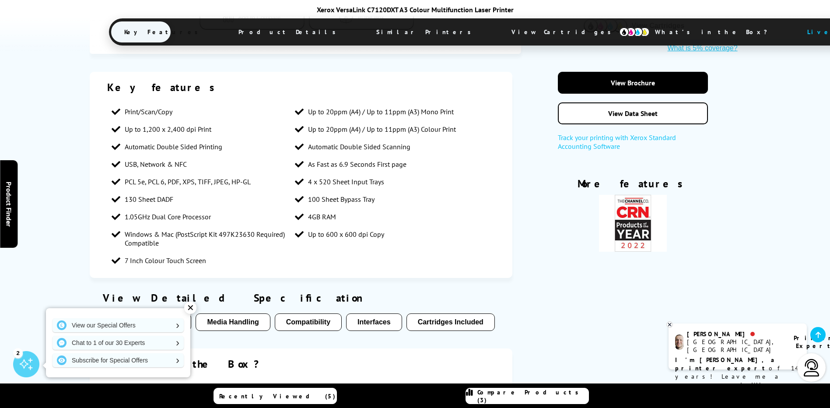
scroll to position [560, 0]
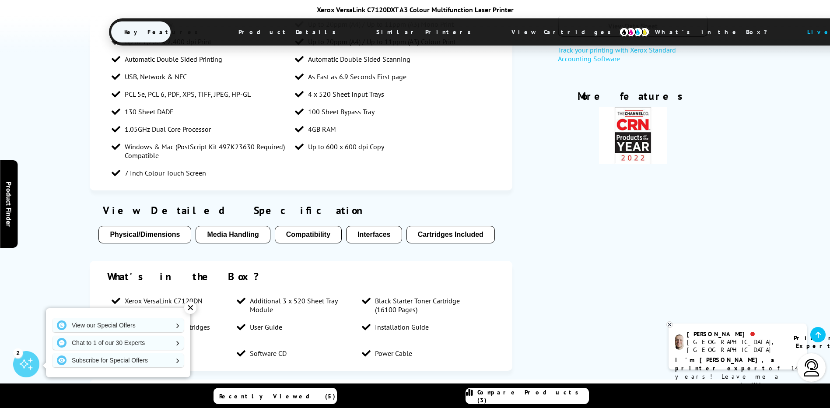
click at [155, 237] on button "Physical/Dimensions" at bounding box center [144, 235] width 93 height 18
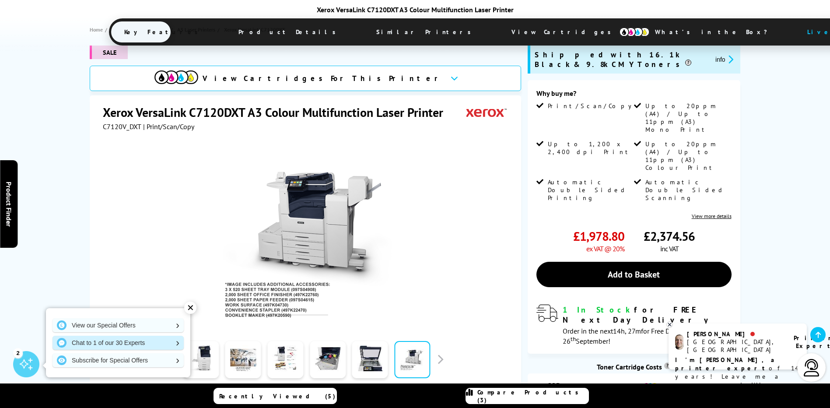
scroll to position [210, 0]
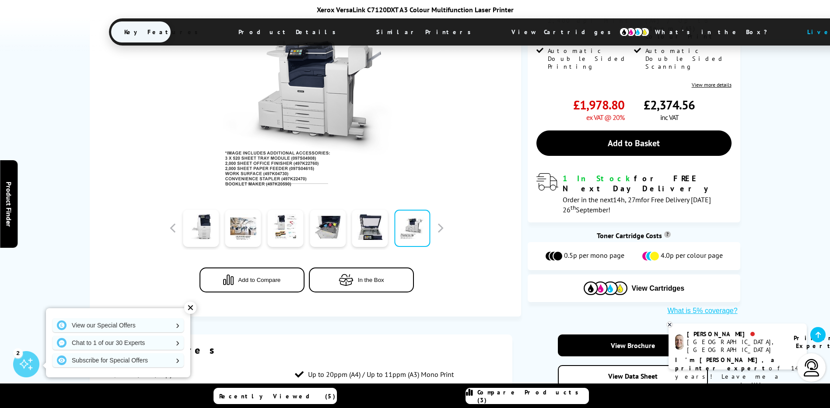
click at [190, 309] on div "✕" at bounding box center [190, 308] width 12 height 12
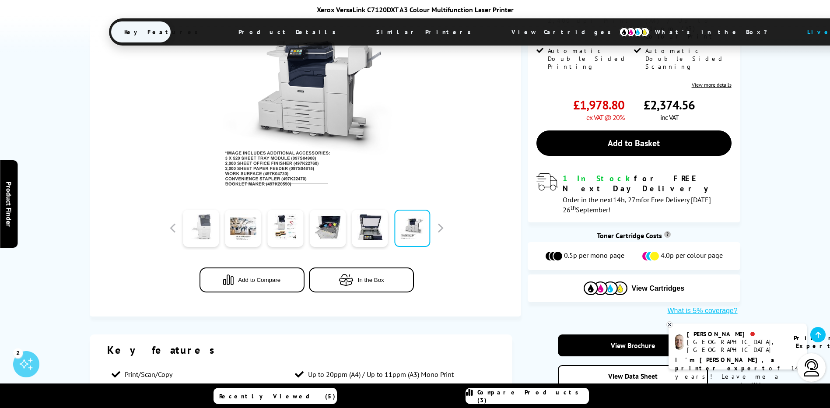
click at [202, 232] on link at bounding box center [201, 228] width 36 height 37
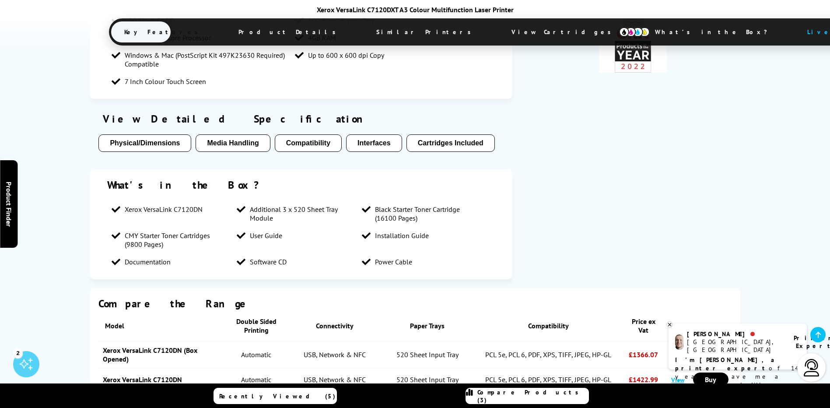
scroll to position [560, 0]
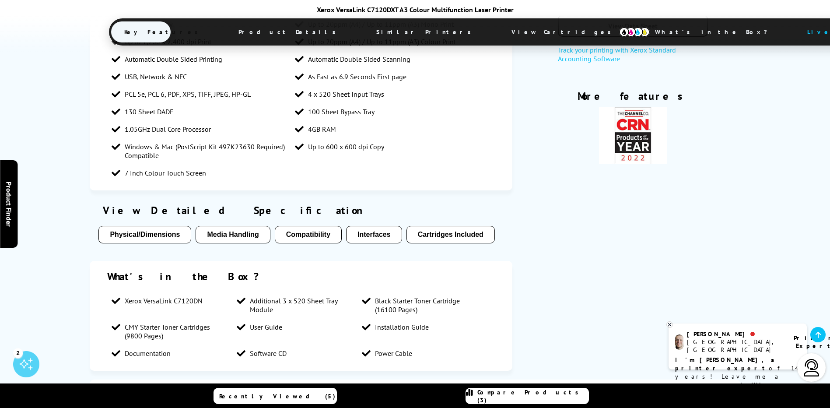
click at [162, 231] on button "Physical/Dimensions" at bounding box center [144, 235] width 93 height 18
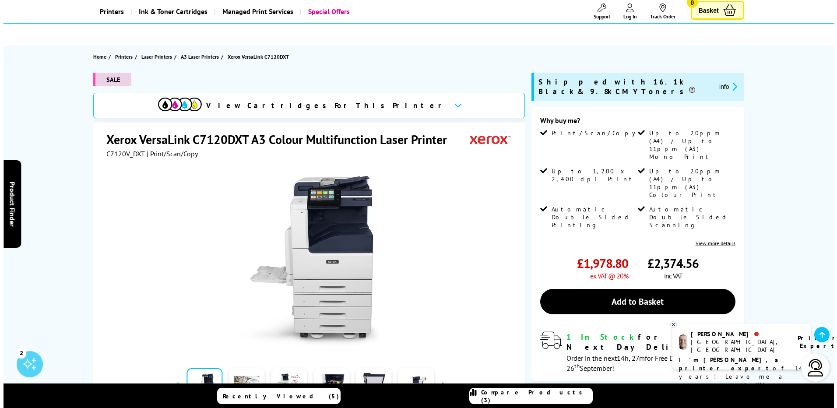
scroll to position [78, 0]
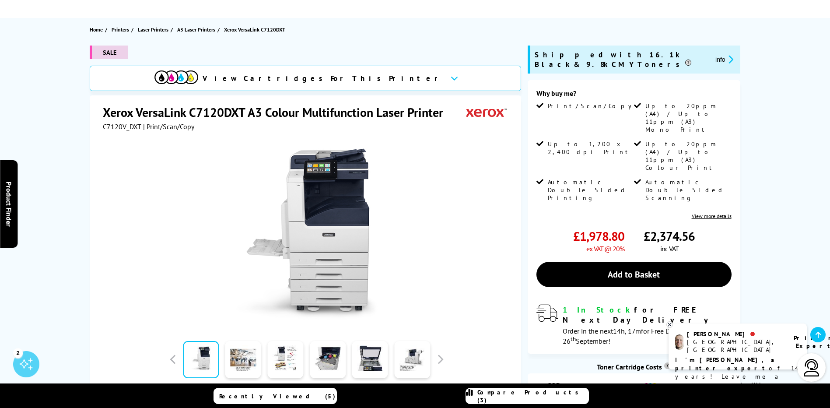
click at [246, 170] on img at bounding box center [307, 234] width 172 height 172
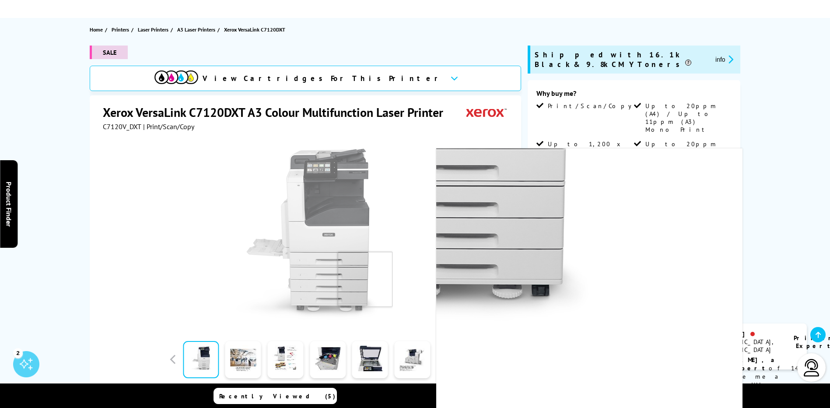
click at [381, 279] on img at bounding box center [307, 234] width 172 height 172
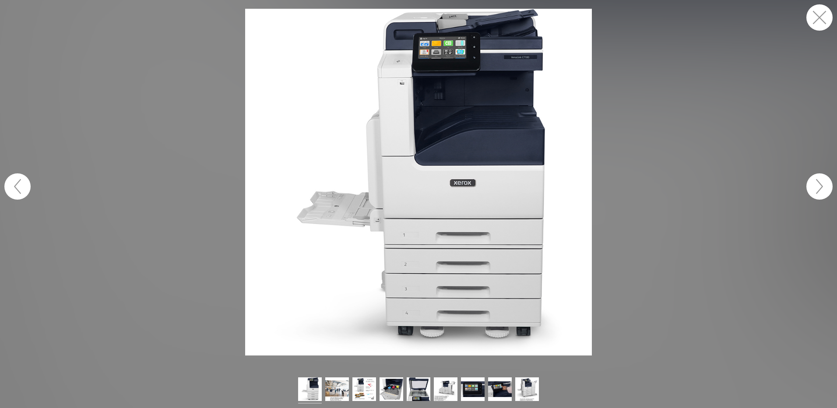
click at [608, 159] on figure at bounding box center [418, 182] width 837 height 347
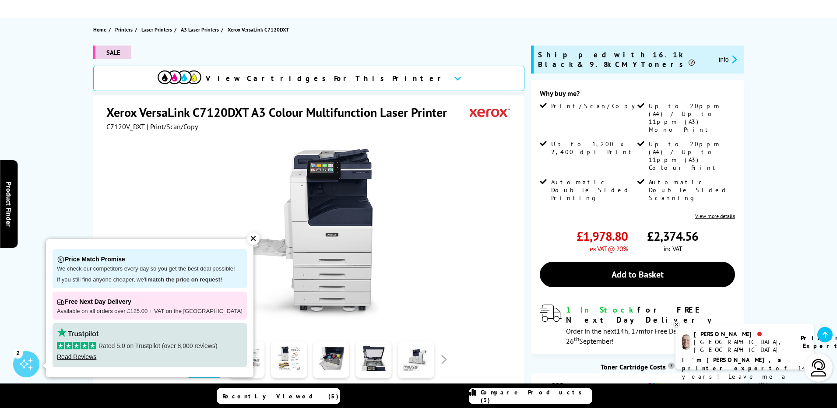
click at [566, 171] on div "Why buy me? Print/Scan/Copy Up to 20ppm (A4) / Up to 11ppm (A3) Mono Print Up t…" at bounding box center [637, 217] width 212 height 274
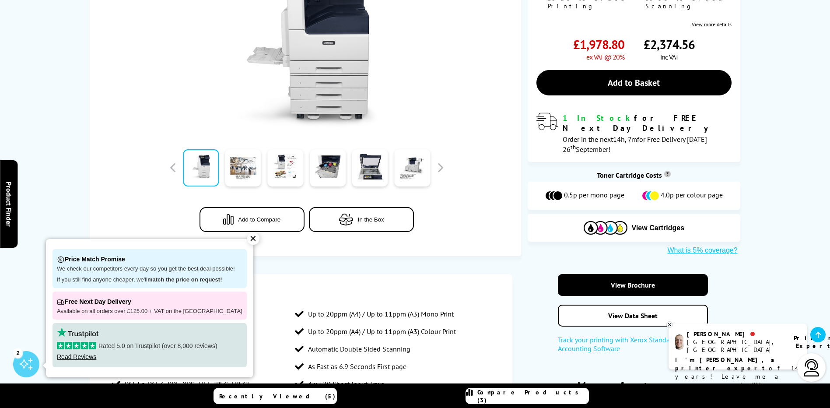
scroll to position [107, 0]
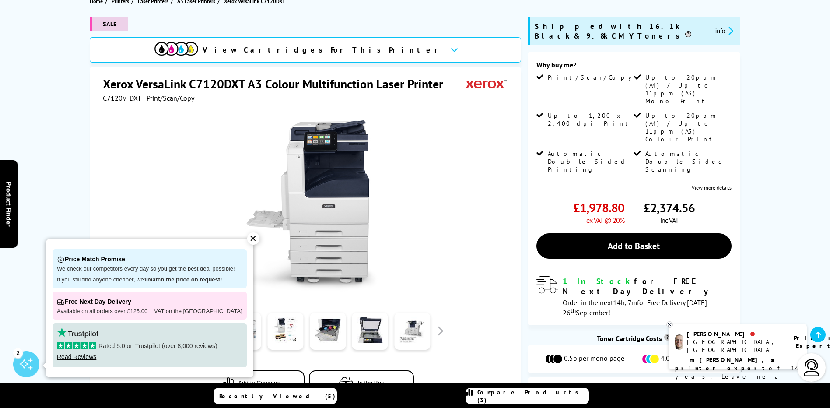
click at [249, 239] on div "✕" at bounding box center [253, 238] width 12 height 12
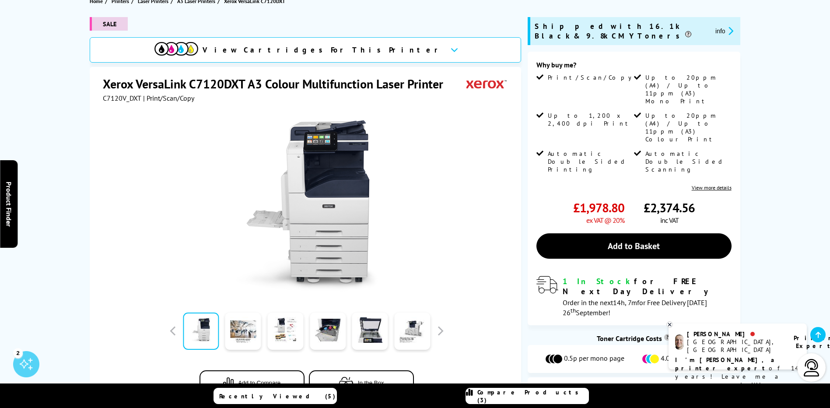
scroll to position [63, 0]
